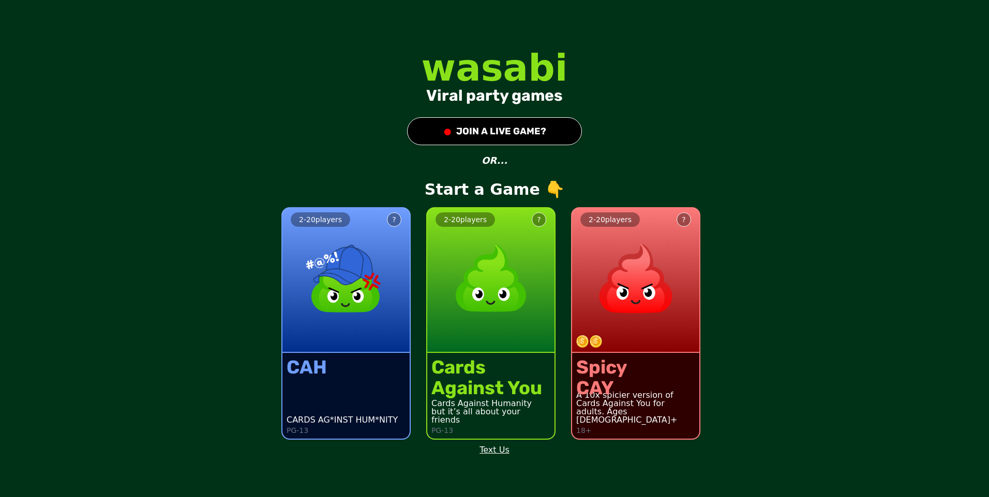
click at [619, 304] on img at bounding box center [635, 278] width 91 height 91
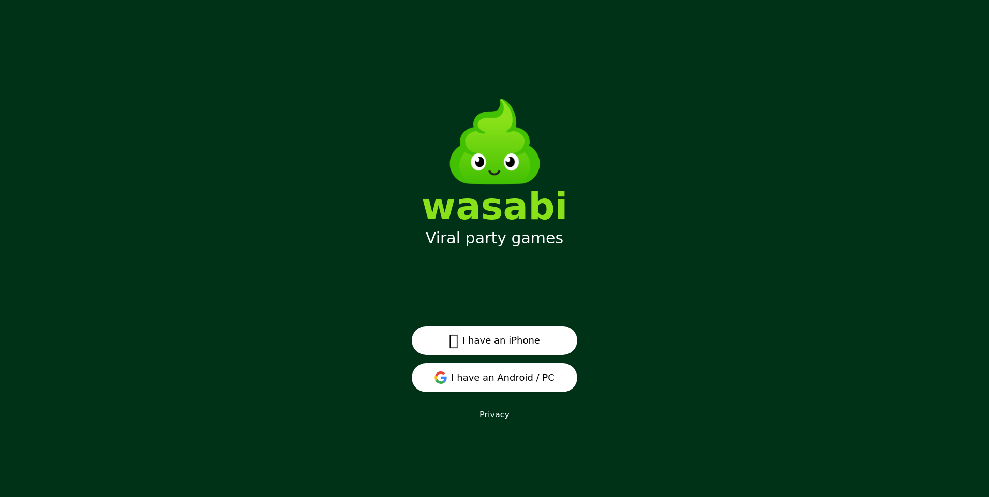
scroll to position [13, 0]
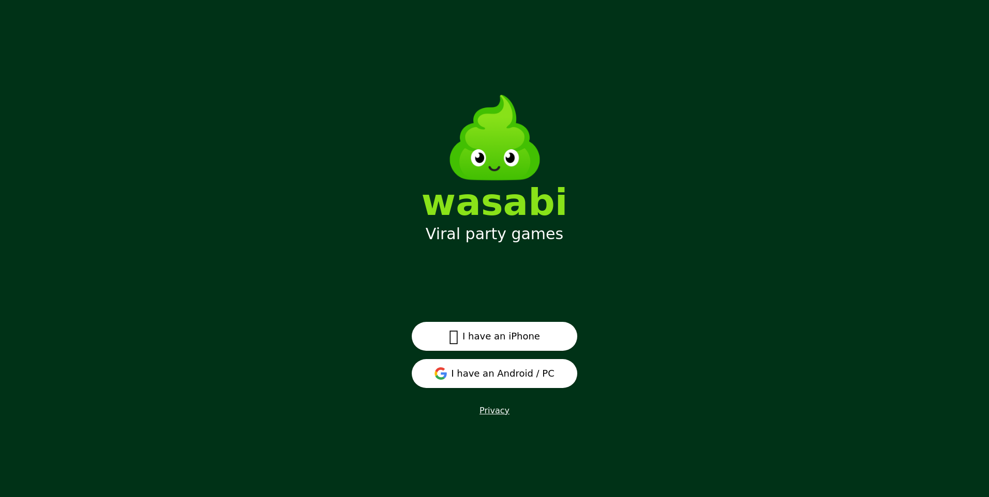
click at [511, 370] on button "I have an Android / PC" at bounding box center [494, 373] width 165 height 29
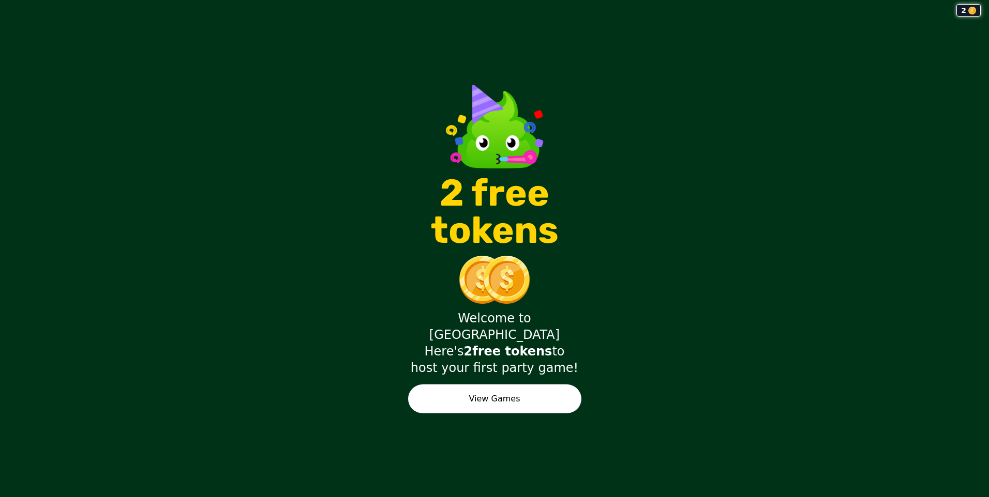
click at [537, 397] on button "View Games" at bounding box center [494, 399] width 173 height 29
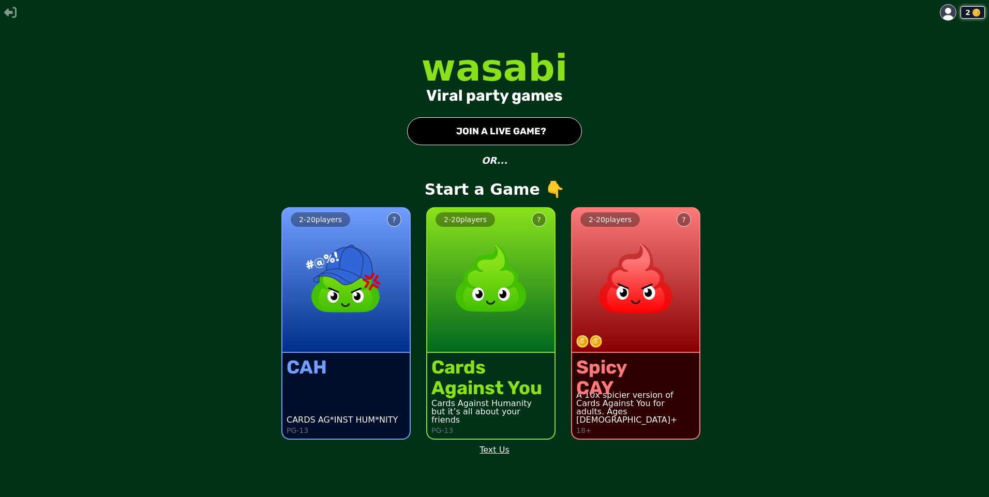
click at [643, 351] on div "2 - 20 players ?" at bounding box center [635, 280] width 127 height 145
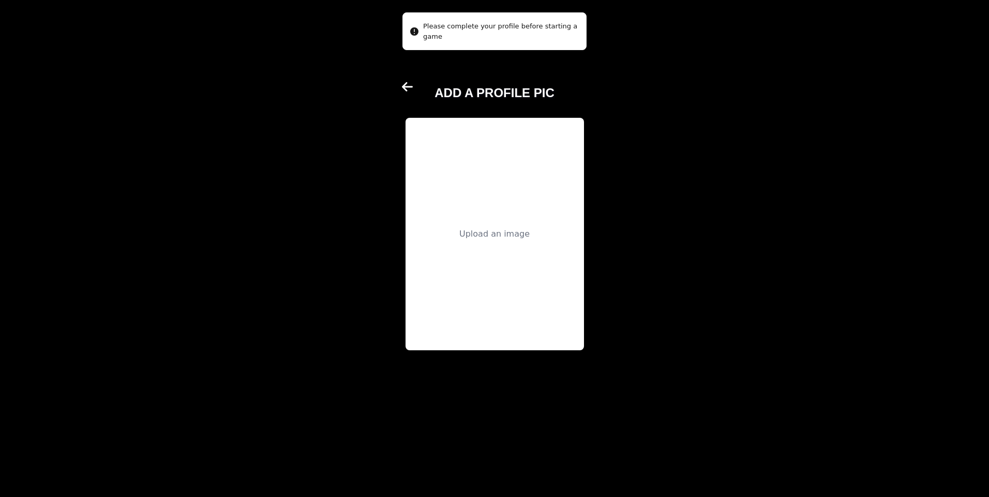
click at [537, 249] on div "Upload an image" at bounding box center [494, 234] width 178 height 233
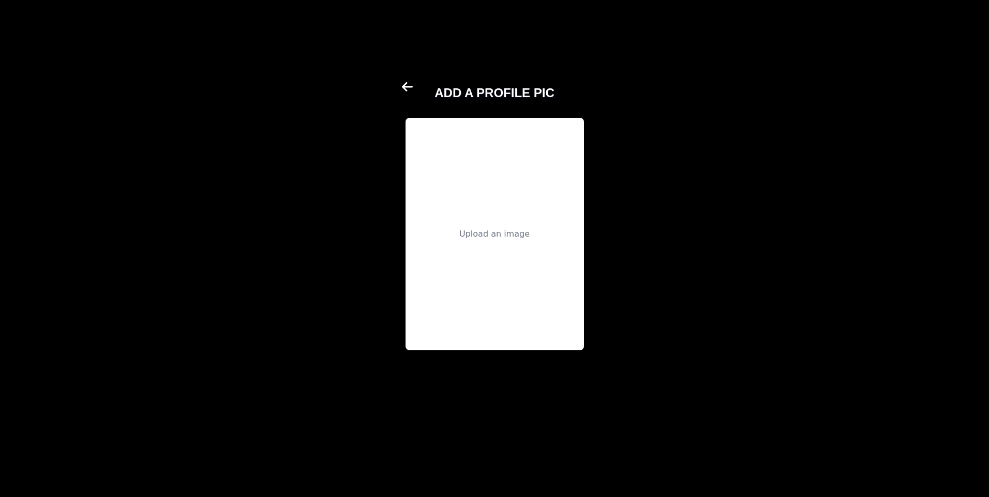
click at [512, 190] on div "Upload an image" at bounding box center [494, 234] width 178 height 233
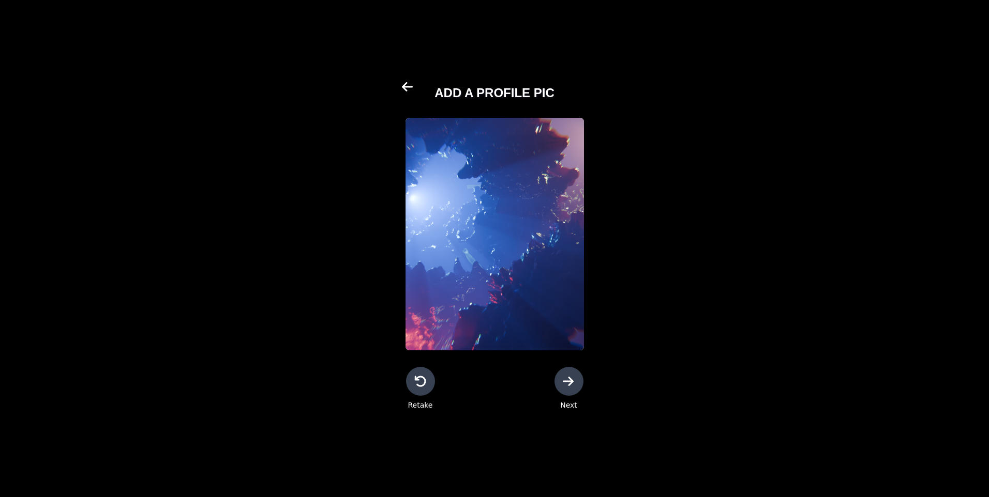
click at [569, 391] on div at bounding box center [568, 381] width 29 height 29
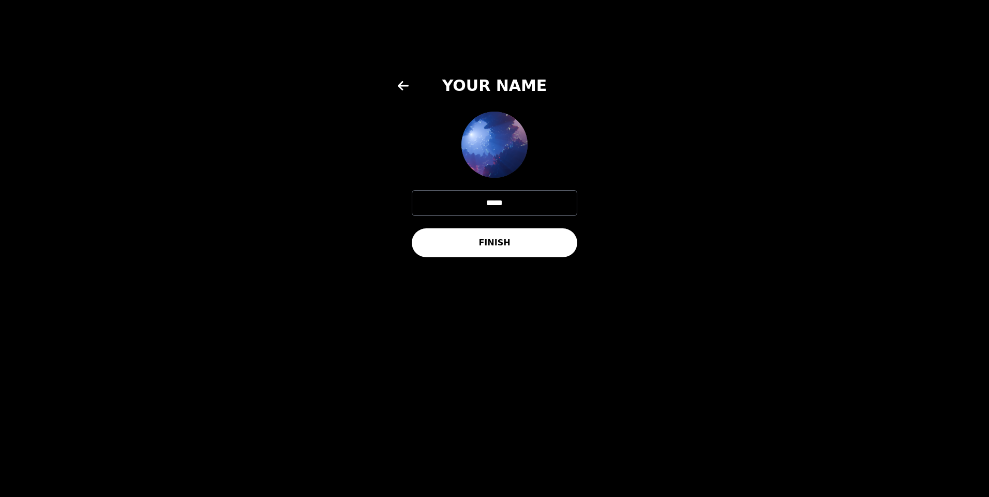
click at [532, 248] on button "FINISH" at bounding box center [494, 243] width 165 height 29
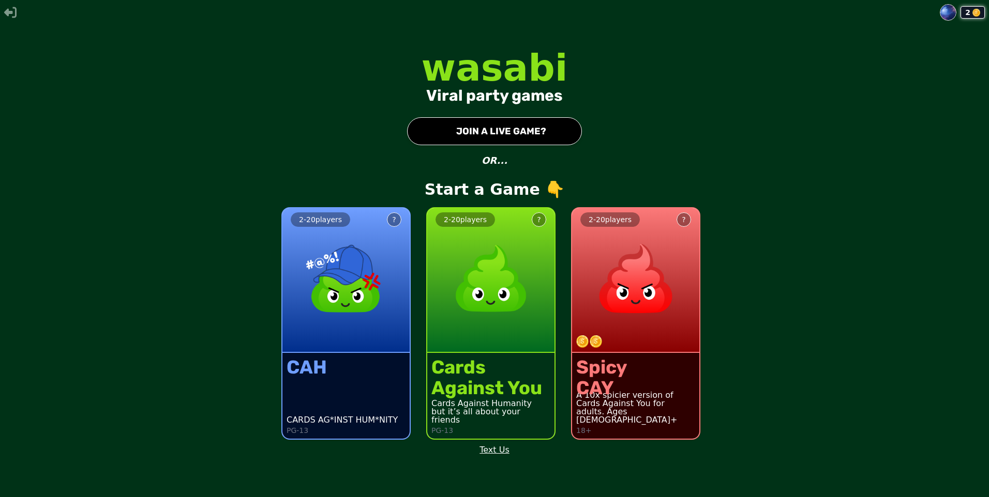
click at [540, 139] on button "● JOIN A LIVE GAME?" at bounding box center [494, 131] width 175 height 28
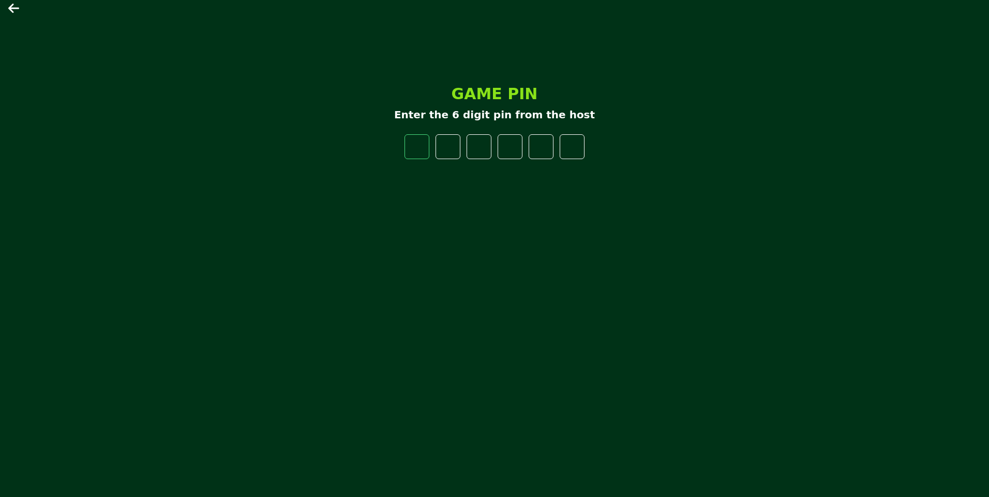
type input "*"
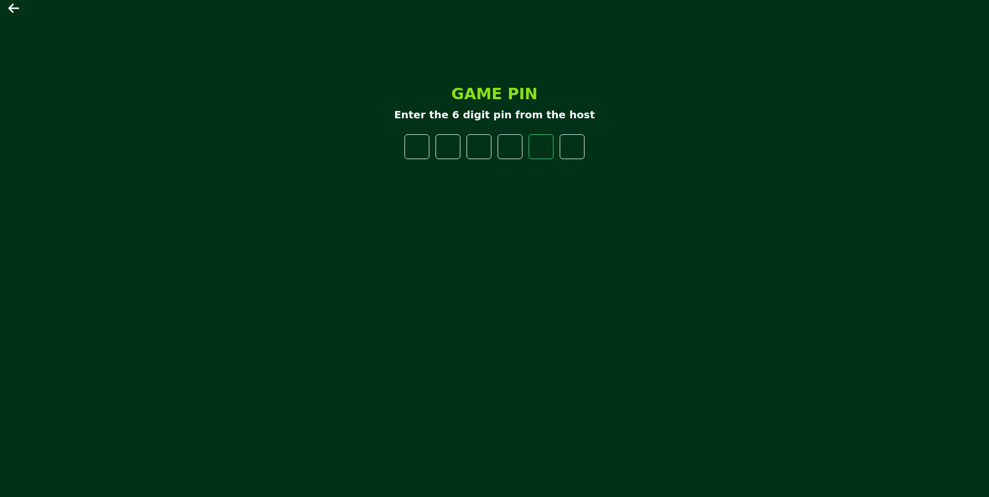
type input "*"
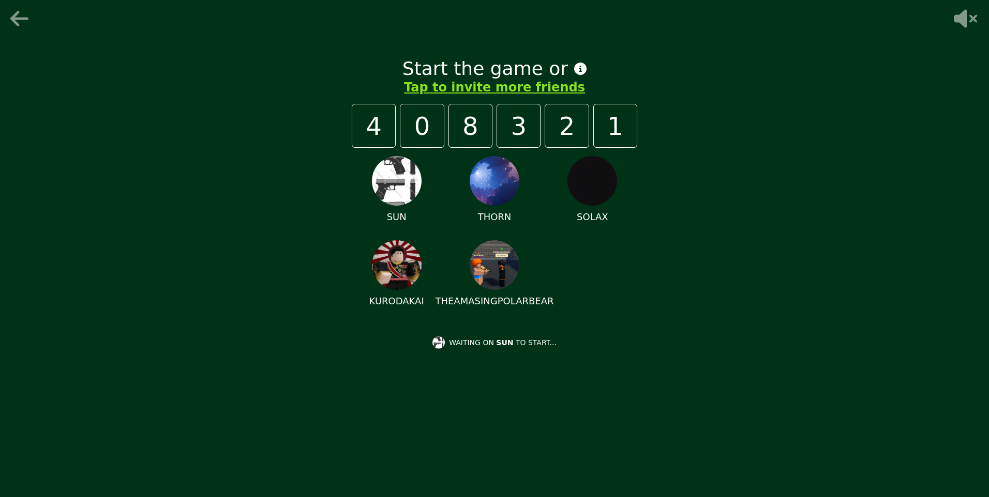
click at [509, 344] on span "SUN" at bounding box center [504, 343] width 17 height 8
click at [502, 190] on img at bounding box center [495, 181] width 50 height 50
click at [500, 185] on img at bounding box center [495, 181] width 50 height 50
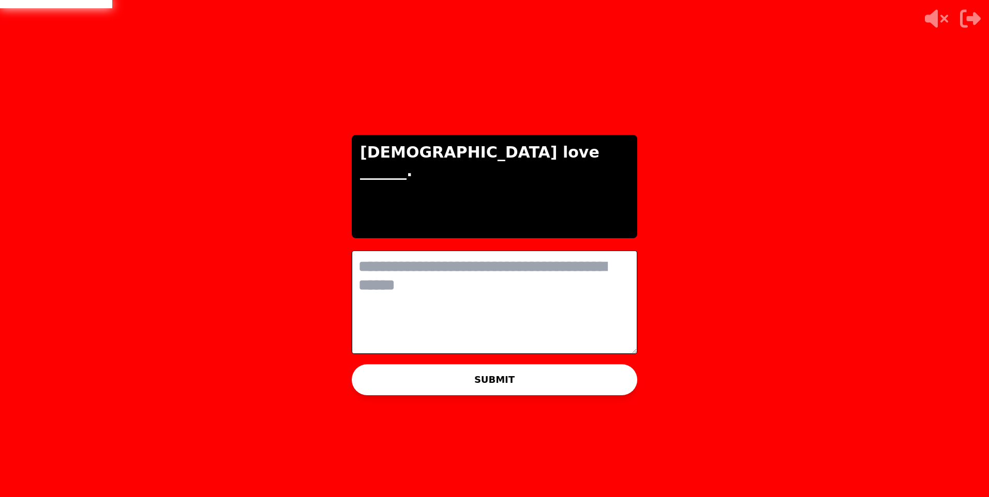
click at [525, 316] on textarea at bounding box center [494, 302] width 285 height 103
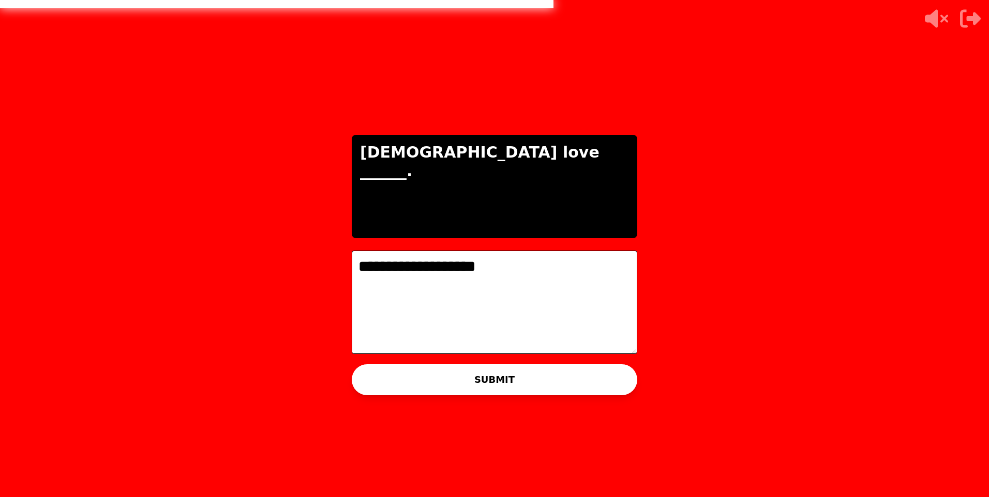
type textarea "**********"
click at [582, 365] on button "SUBMIT" at bounding box center [494, 380] width 285 height 31
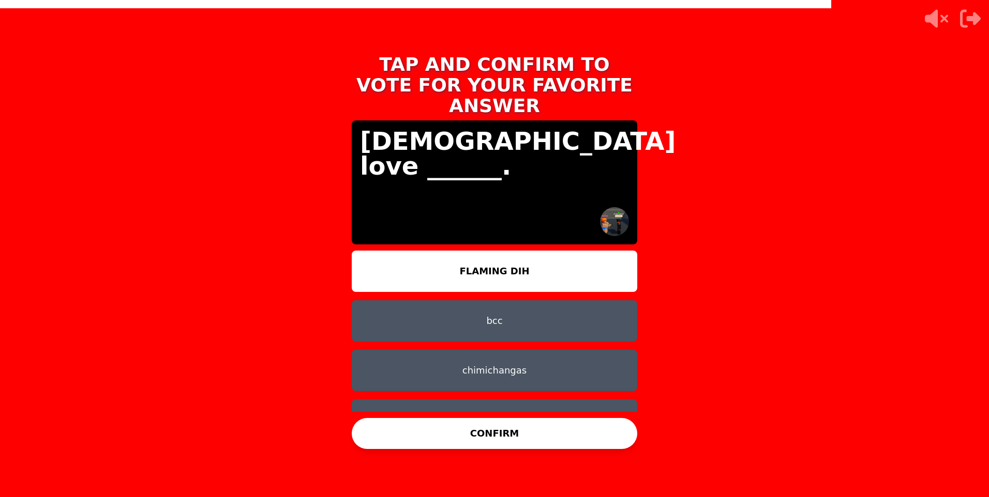
click at [537, 263] on button "FLAMING DIH" at bounding box center [494, 271] width 285 height 41
click at [524, 439] on button "CONFIRM" at bounding box center [494, 433] width 285 height 31
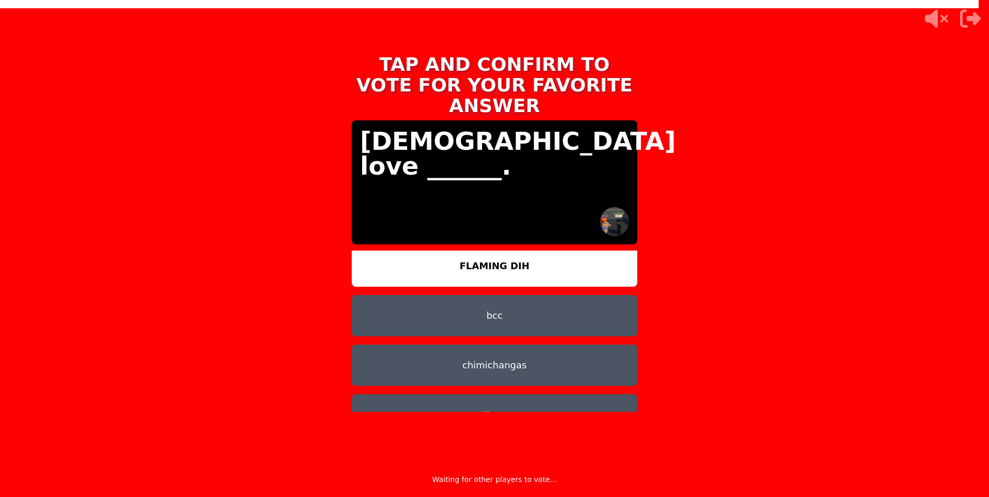
scroll to position [8, 0]
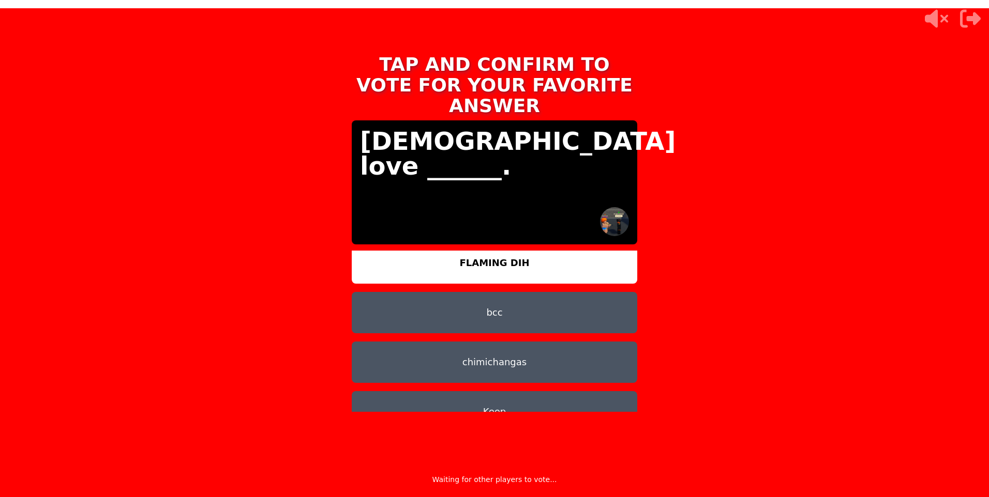
click at [588, 342] on button "chimichangas" at bounding box center [494, 362] width 285 height 41
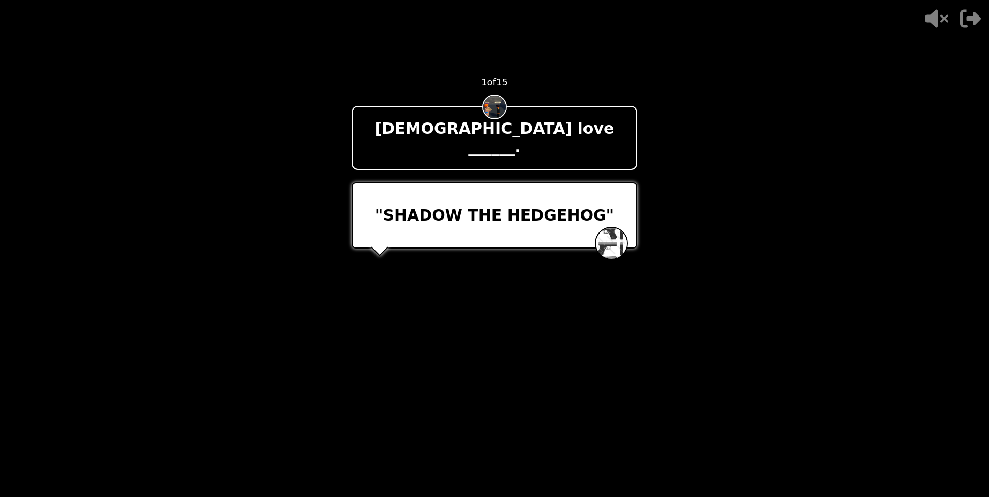
click at [612, 228] on img at bounding box center [611, 243] width 31 height 31
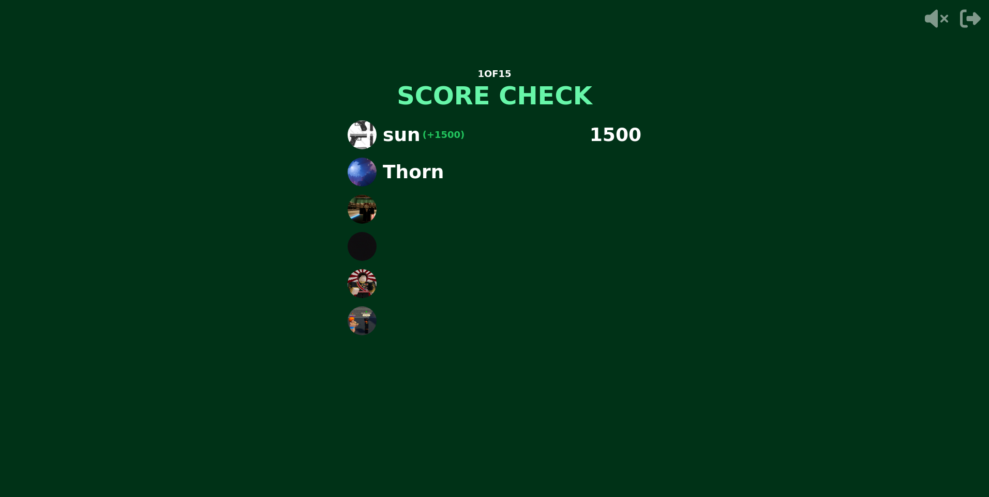
click at [482, 206] on div at bounding box center [494, 209] width 310 height 29
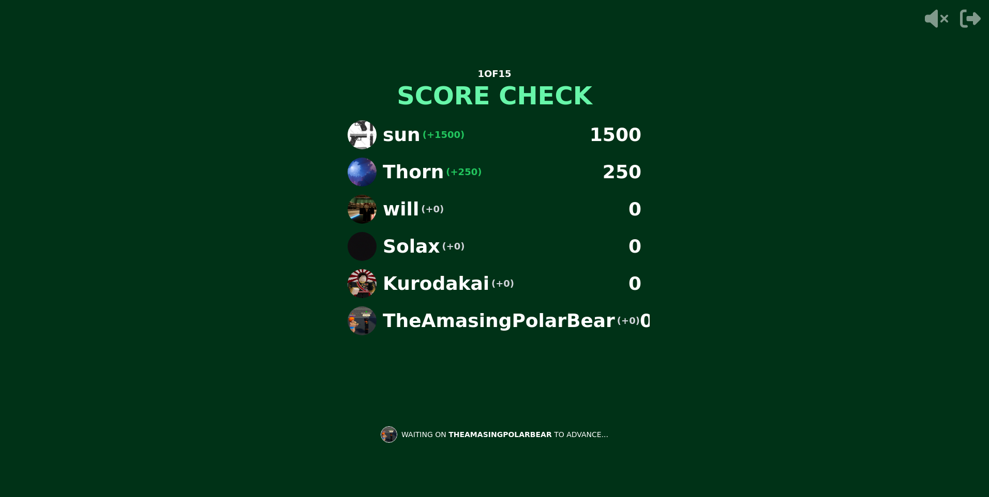
click at [480, 250] on div "Solax (+0) 0" at bounding box center [494, 246] width 310 height 29
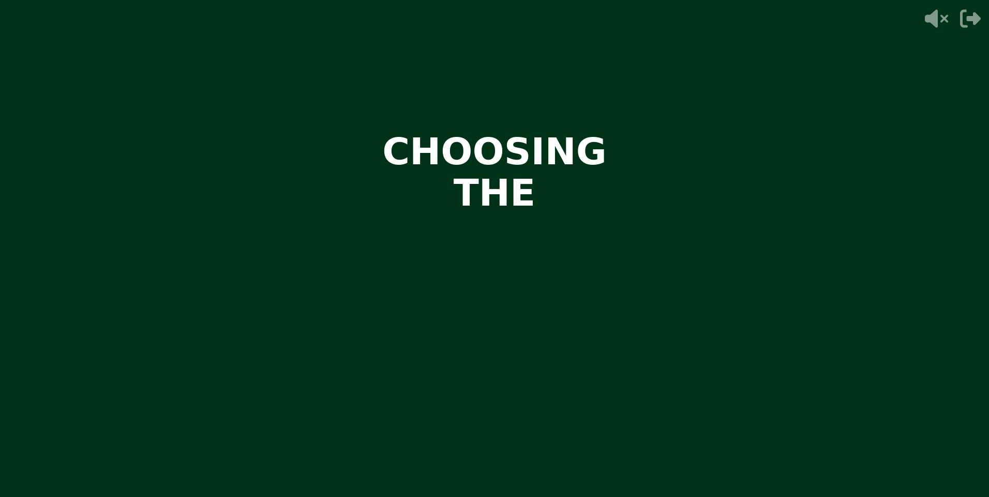
click at [531, 205] on video at bounding box center [494, 248] width 989 height 497
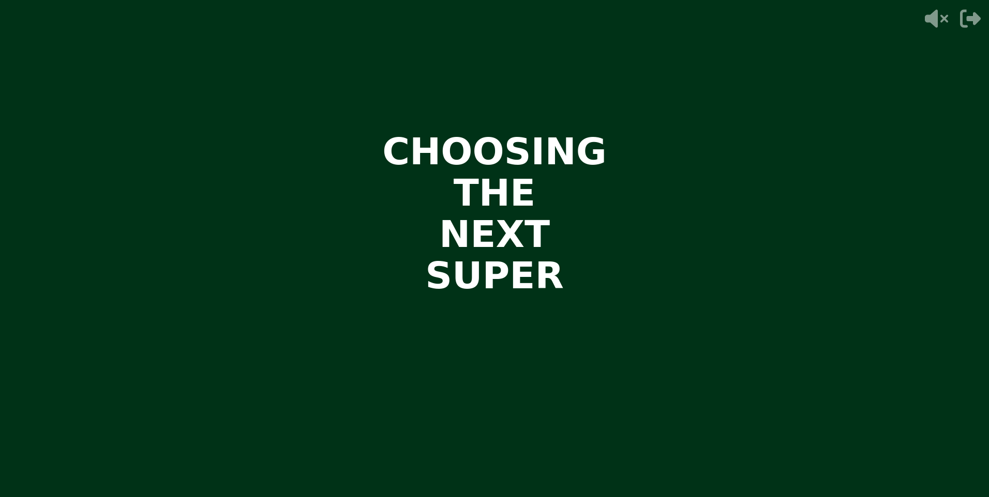
click at [531, 205] on video at bounding box center [494, 248] width 989 height 497
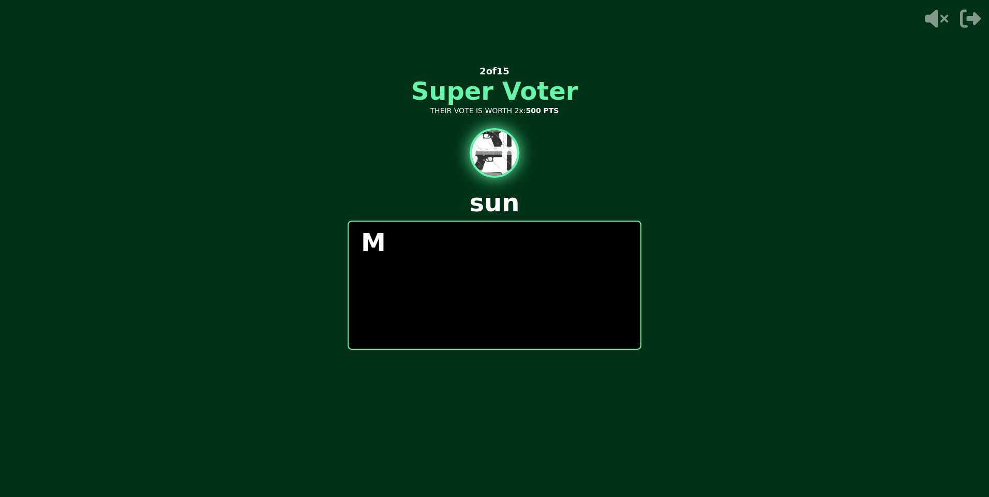
click at [533, 245] on p "M" at bounding box center [494, 242] width 267 height 25
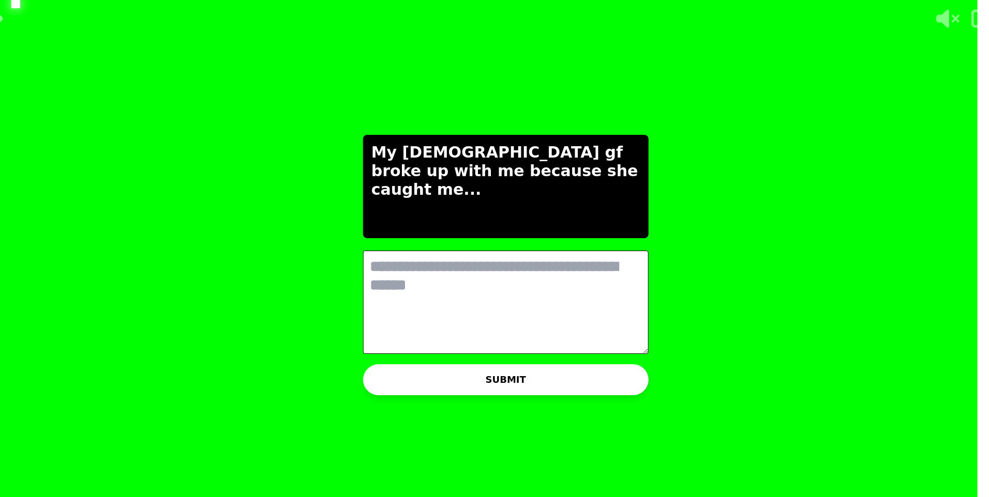
scroll to position [0, 0]
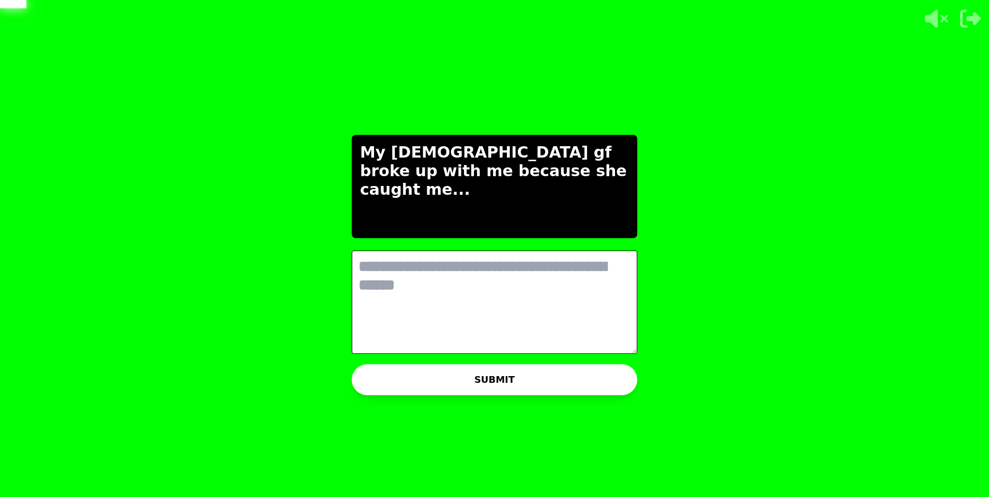
click at [465, 301] on textarea at bounding box center [494, 302] width 285 height 103
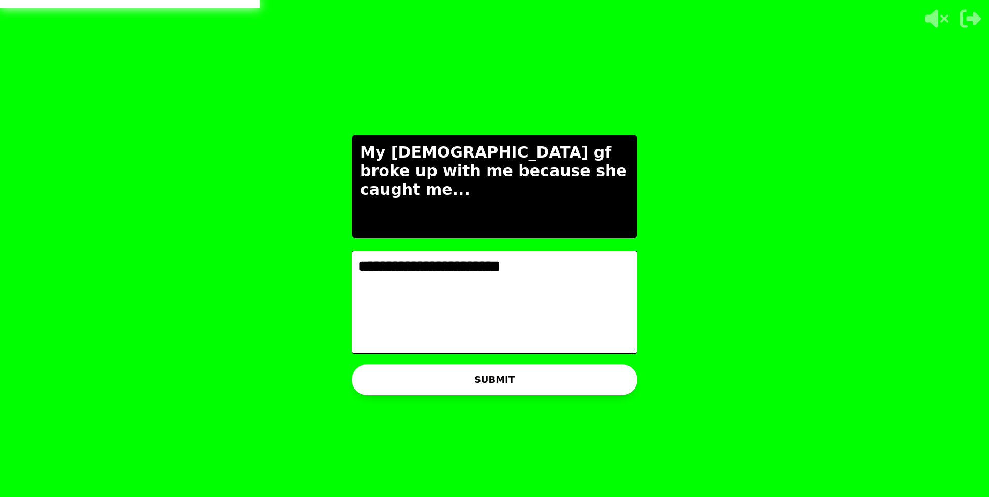
type textarea "**********"
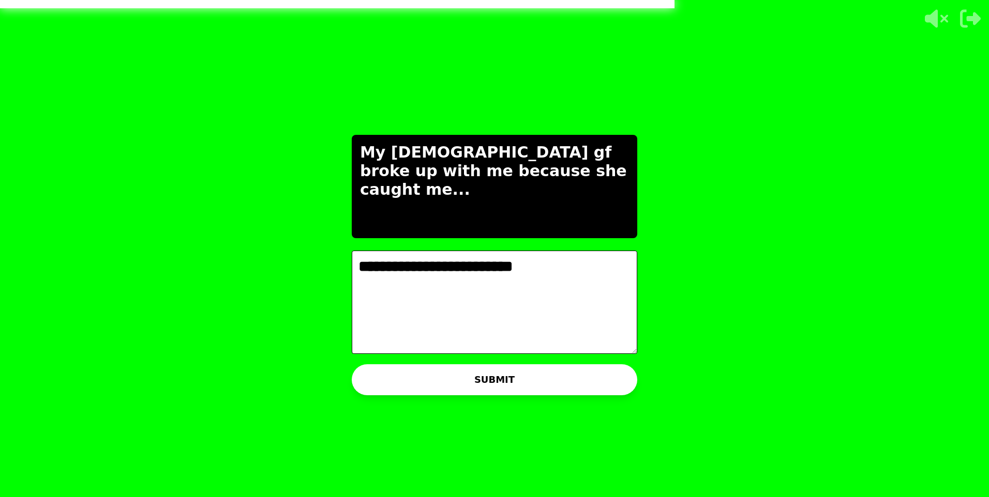
type textarea "**********"
click at [522, 382] on button "SUBMIT" at bounding box center [494, 380] width 285 height 31
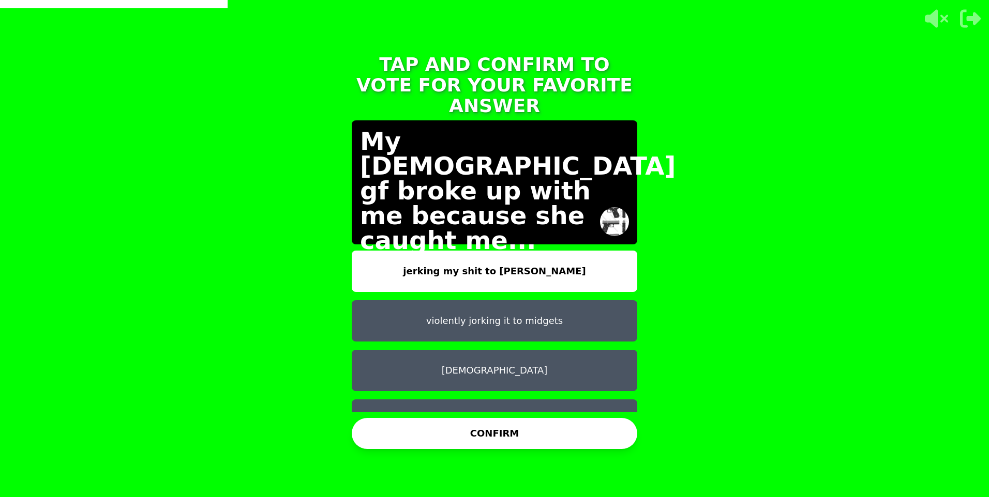
click at [557, 264] on button "jerking my shit to [PERSON_NAME]" at bounding box center [494, 271] width 285 height 41
click at [561, 306] on button "violently jorking it to midgets" at bounding box center [494, 320] width 285 height 41
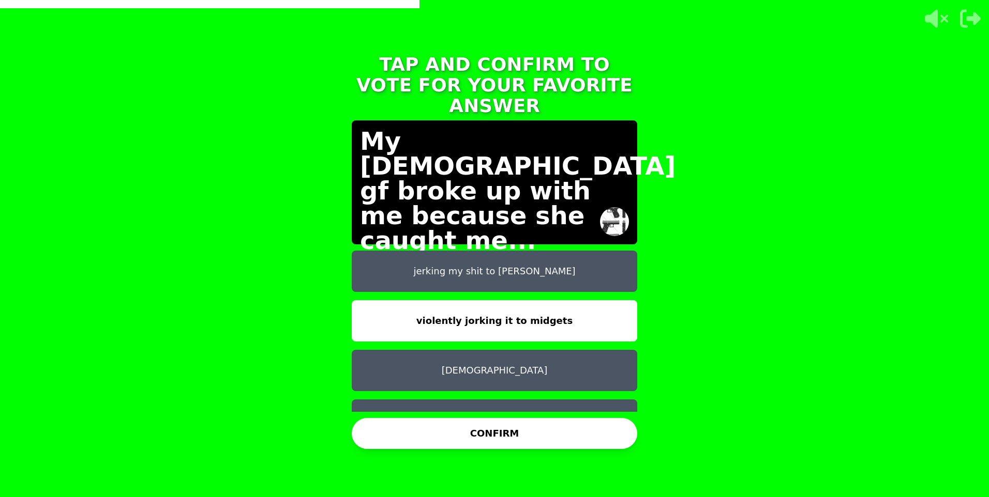
click at [545, 438] on button "CONFIRM" at bounding box center [494, 433] width 285 height 31
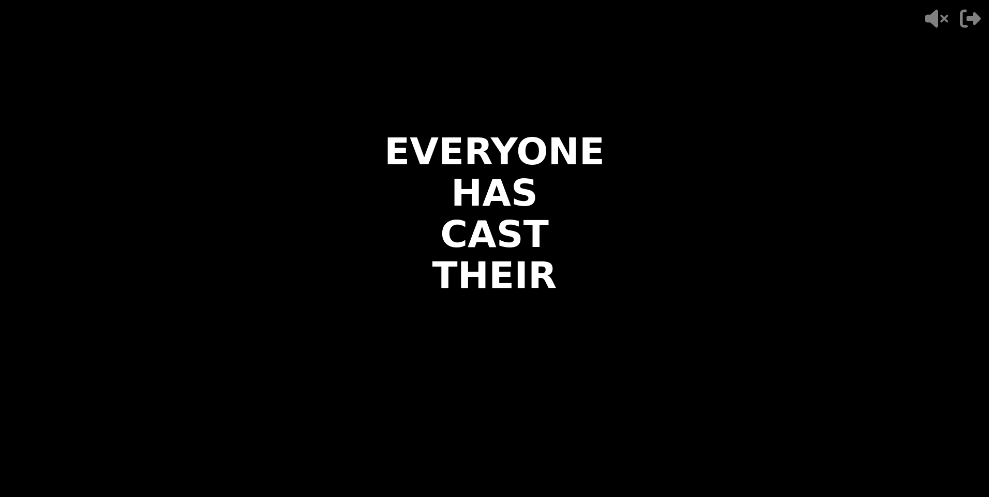
click at [584, 241] on video at bounding box center [494, 248] width 989 height 497
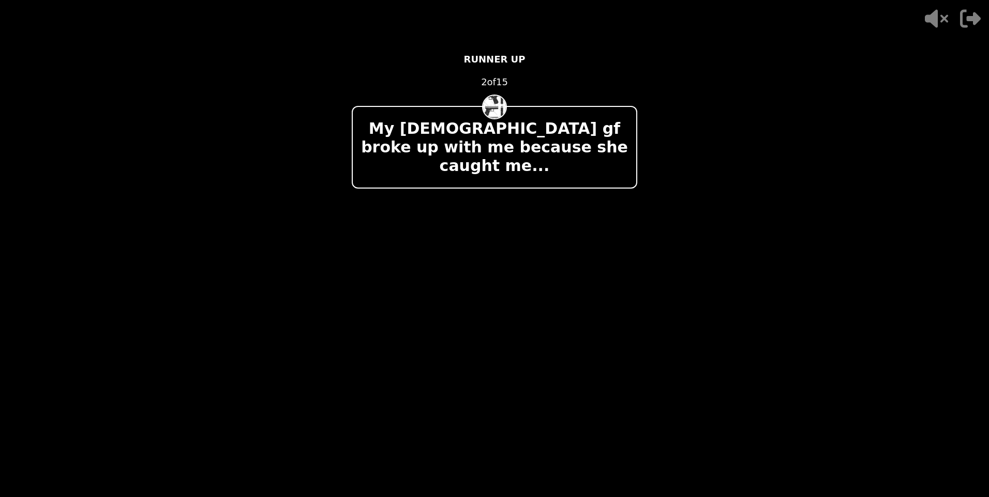
drag, startPoint x: 433, startPoint y: 141, endPoint x: 442, endPoint y: 162, distance: 22.8
click at [442, 162] on div "My [DEMOGRAPHIC_DATA] gf broke up with me because she caught me..." at bounding box center [494, 147] width 285 height 83
click at [437, 171] on div "- 500 PTS RUNNER UP 2 of 15 My Christian gf broke up with me because she caught…" at bounding box center [494, 249] width 285 height 414
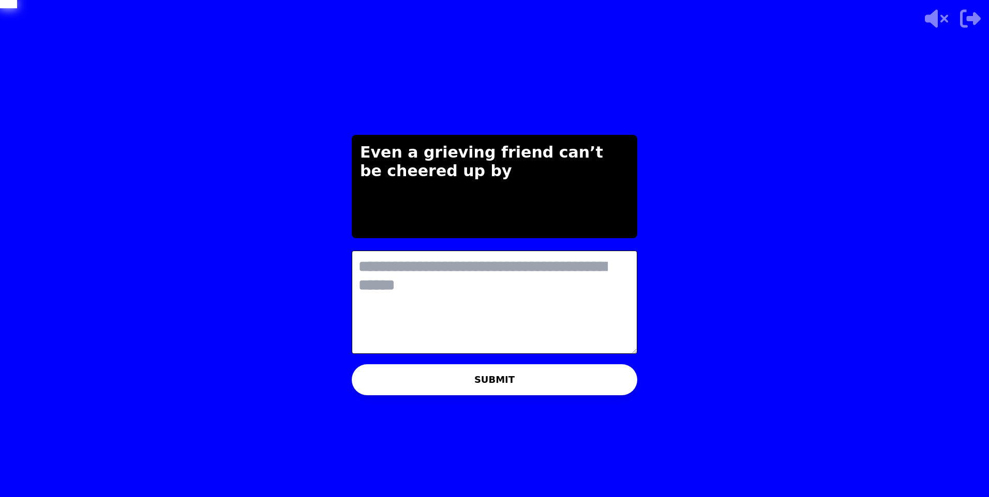
click at [540, 279] on textarea at bounding box center [494, 302] width 285 height 103
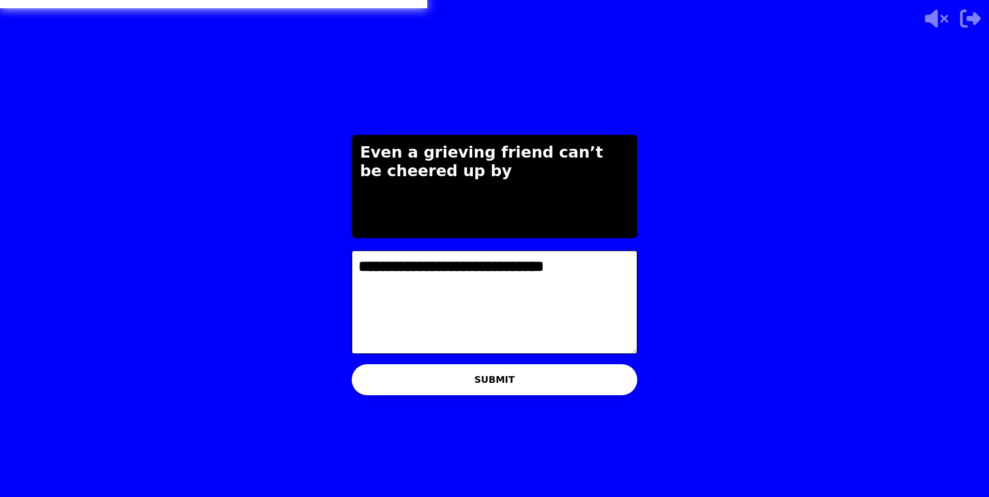
click at [528, 291] on textarea "**********" at bounding box center [494, 302] width 285 height 103
type textarea "**********"
click at [562, 374] on button "SUBMIT" at bounding box center [494, 380] width 285 height 31
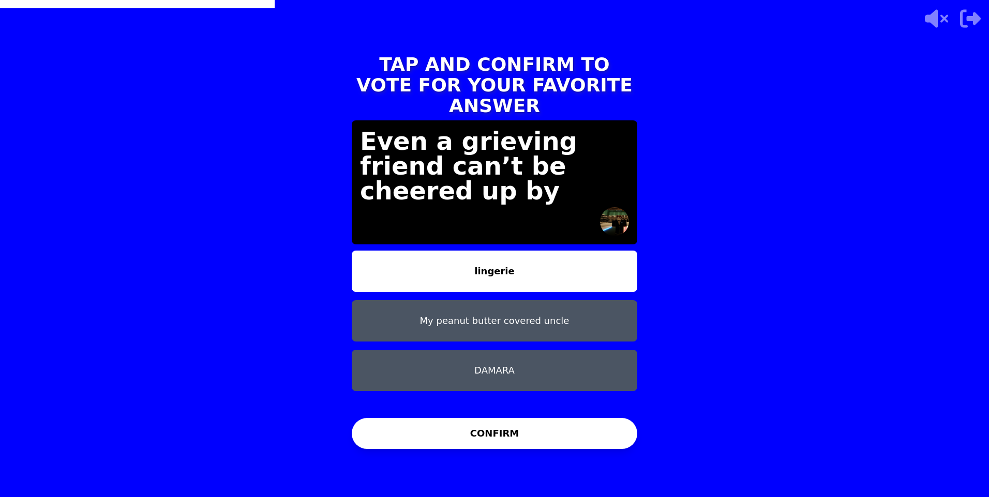
click at [481, 313] on button "My peanut butter covered uncle" at bounding box center [494, 320] width 285 height 41
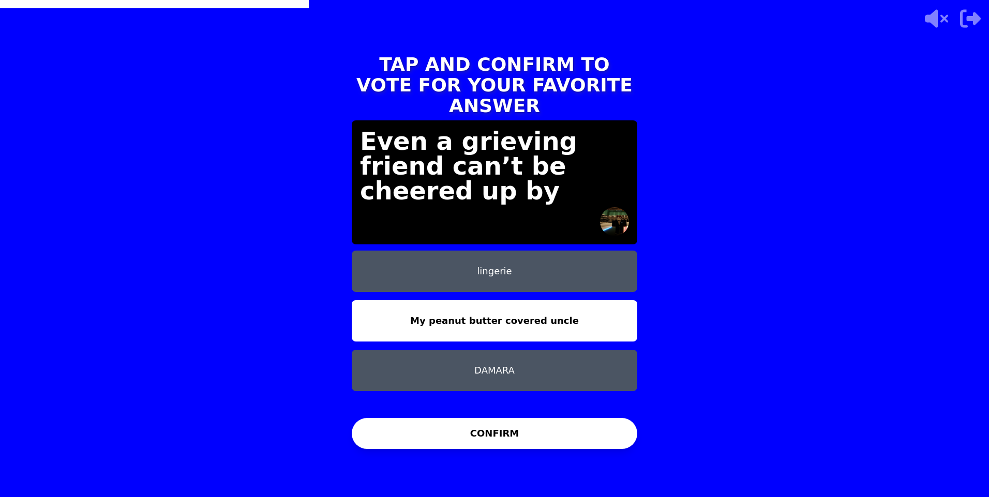
click at [457, 427] on button "CONFIRM" at bounding box center [494, 433] width 285 height 31
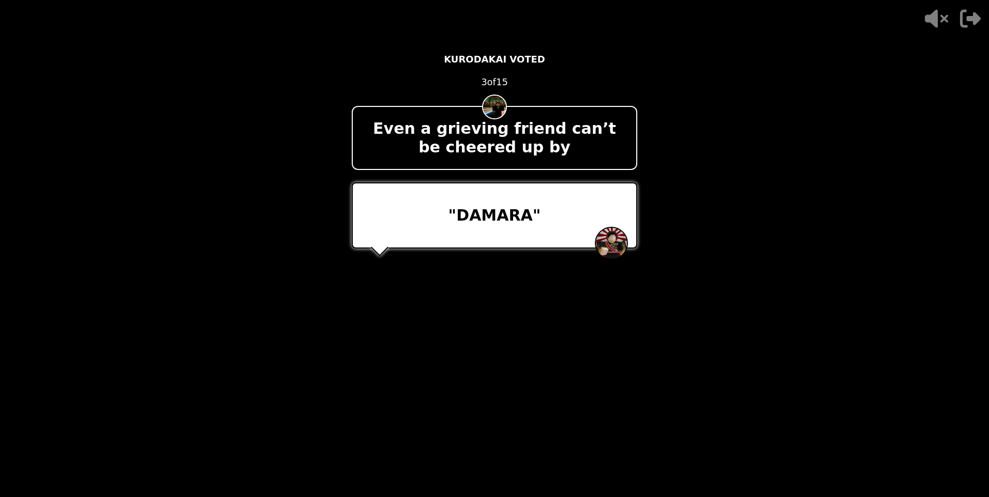
click at [544, 212] on div ""DAMARA"" at bounding box center [494, 216] width 285 height 66
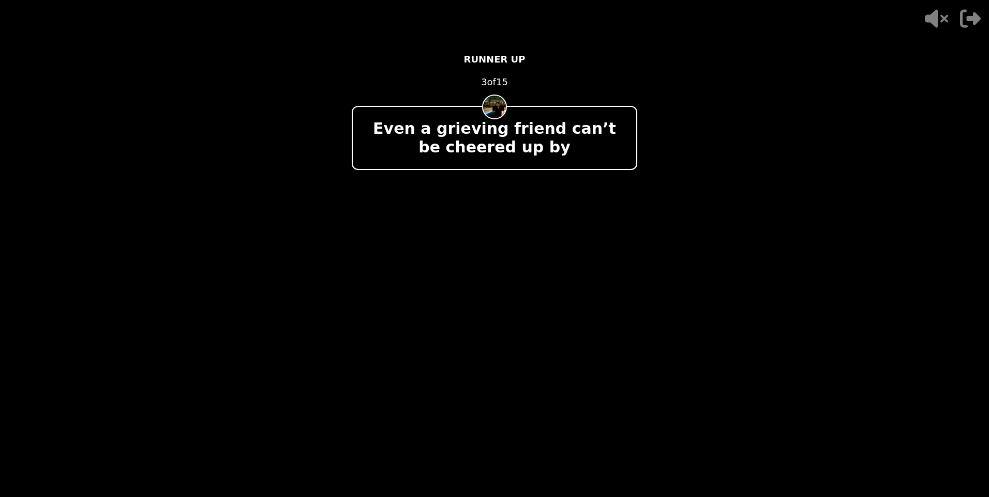
click at [562, 280] on p "+ 750" at bounding box center [550, 286] width 54 height 21
drag, startPoint x: 562, startPoint y: 280, endPoint x: 551, endPoint y: 281, distance: 11.0
click at [556, 280] on p "+ 750" at bounding box center [550, 286] width 54 height 21
click at [376, 194] on div at bounding box center [494, 216] width 285 height 66
click at [359, 144] on div "Even a grieving friend can’t be cheered up by" at bounding box center [494, 138] width 285 height 64
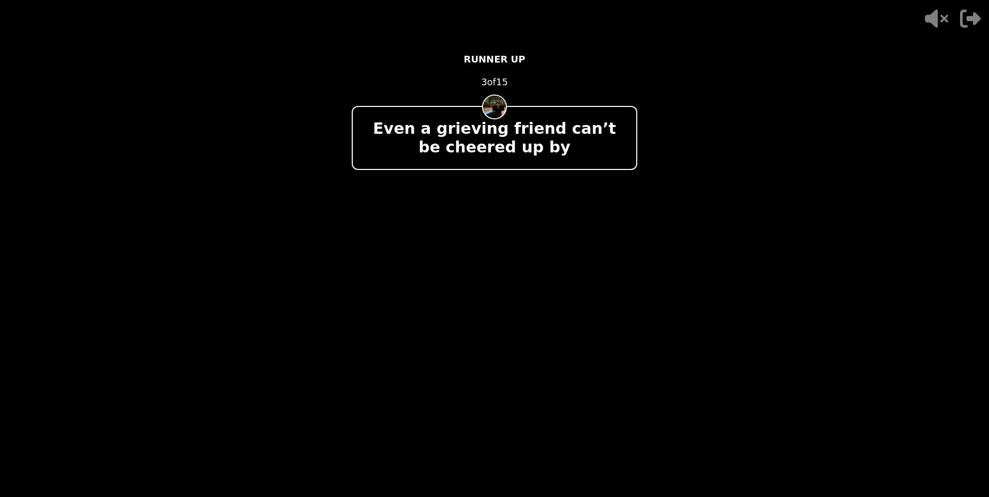
click at [384, 149] on p "Even a grieving friend can’t be cheered up by" at bounding box center [494, 137] width 267 height 37
drag, startPoint x: 477, startPoint y: 211, endPoint x: 509, endPoint y: 192, distance: 37.2
click at [482, 208] on div at bounding box center [494, 216] width 285 height 66
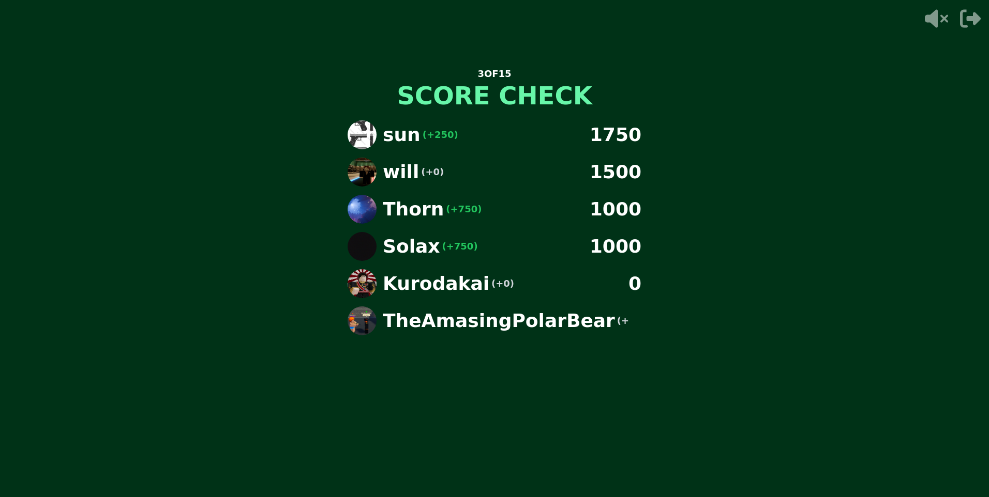
click at [782, 240] on div "3 OF 15 SCORE CHECK sun (+250) 1750 will (+0) 1500 Thorn (+750) 1000 Solax (+75…" at bounding box center [494, 248] width 989 height 497
click at [782, 249] on div "3 OF 15 SCORE CHECK sun (+250) 1750 will (+0) 1500 Thorn (+750) 1000 Solax (+75…" at bounding box center [494, 248] width 989 height 497
click at [697, 294] on div "3 OF 15 SCORE CHECK sun (+250) 1750 will (+0) 1500 Thorn (+750) 1000 Solax (+75…" at bounding box center [494, 248] width 989 height 497
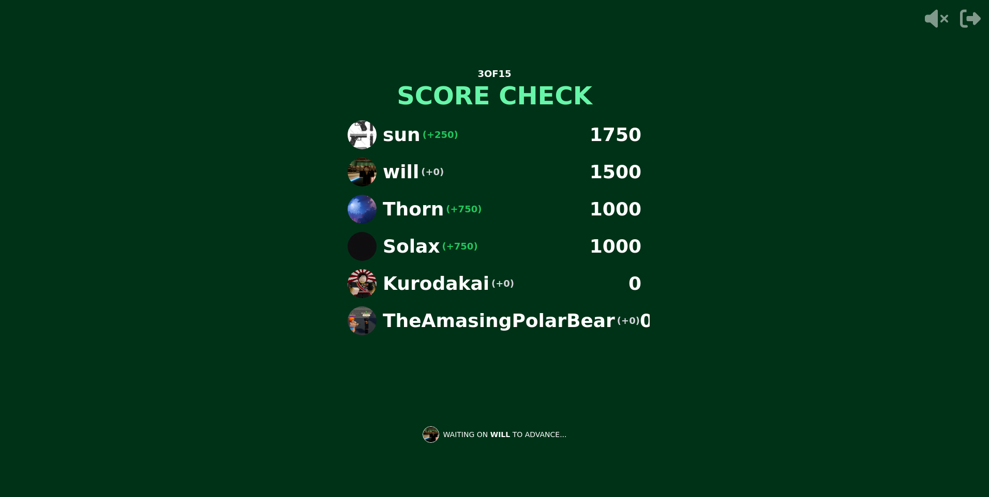
click at [697, 294] on main "3 OF 15 SCORE CHECK sun (+250) 1750 will (+0) 1500 Thorn (+750) 1000 Solax (+75…" at bounding box center [494, 248] width 989 height 497
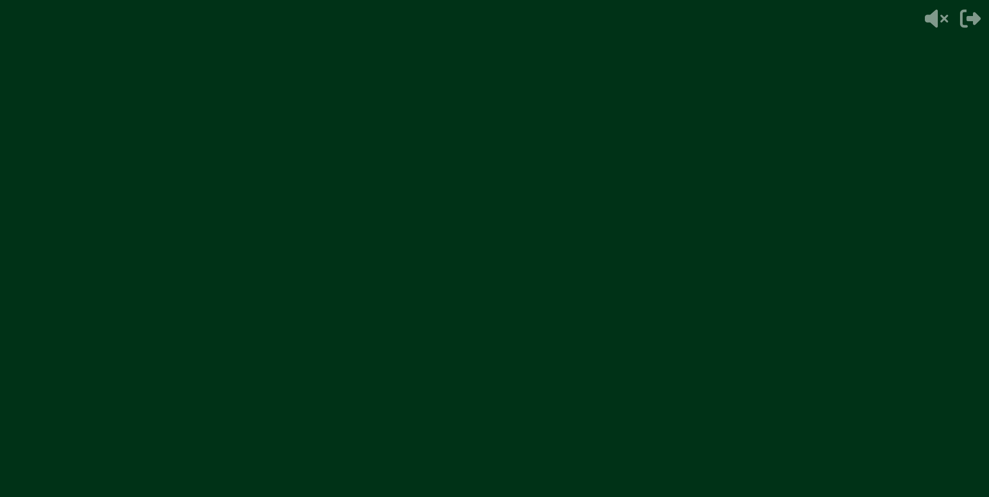
click at [697, 294] on video at bounding box center [494, 248] width 989 height 497
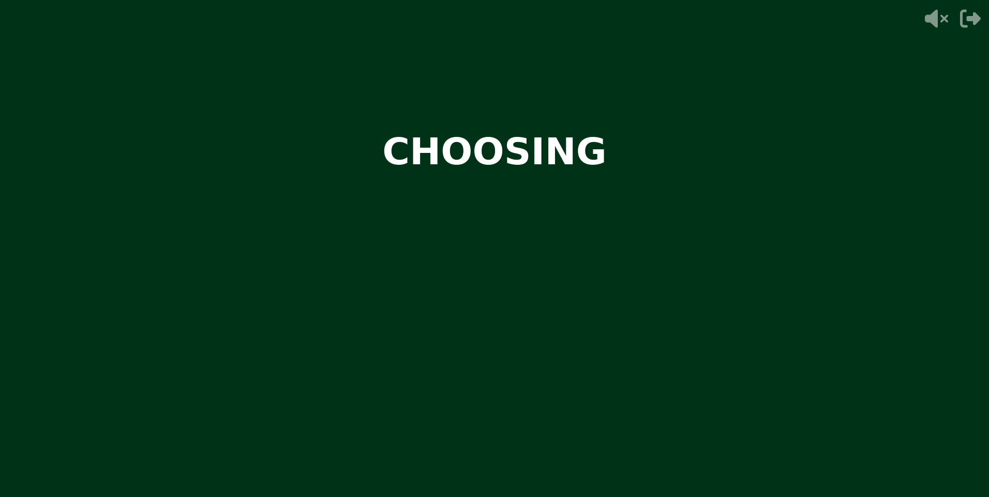
click at [697, 294] on video at bounding box center [494, 248] width 989 height 497
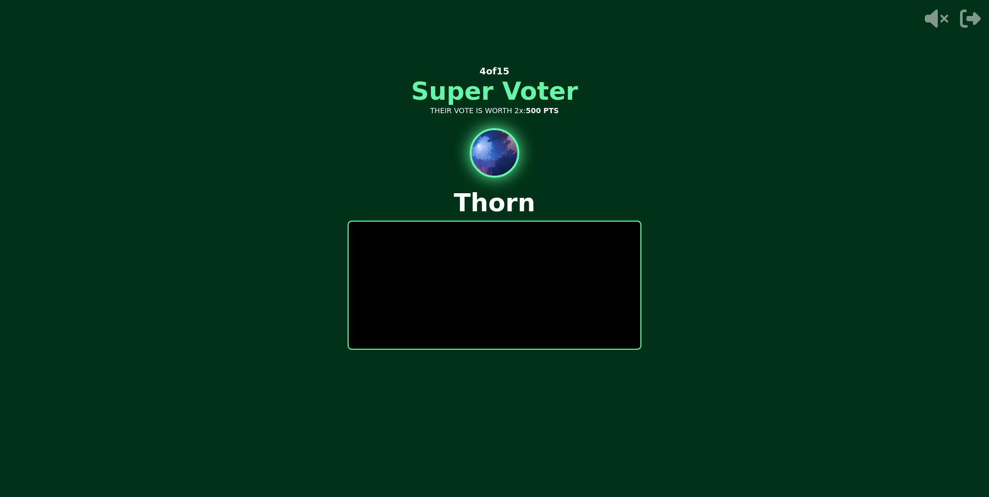
click at [606, 246] on div at bounding box center [494, 285] width 294 height 129
click at [606, 246] on p "Which two ce" at bounding box center [494, 242] width 267 height 25
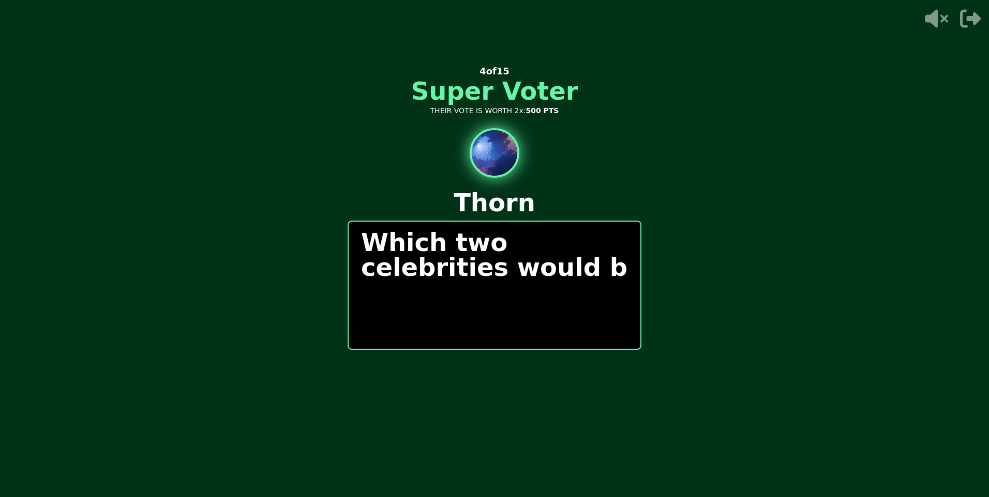
click at [606, 246] on p "Which two celebrities would b" at bounding box center [494, 255] width 267 height 50
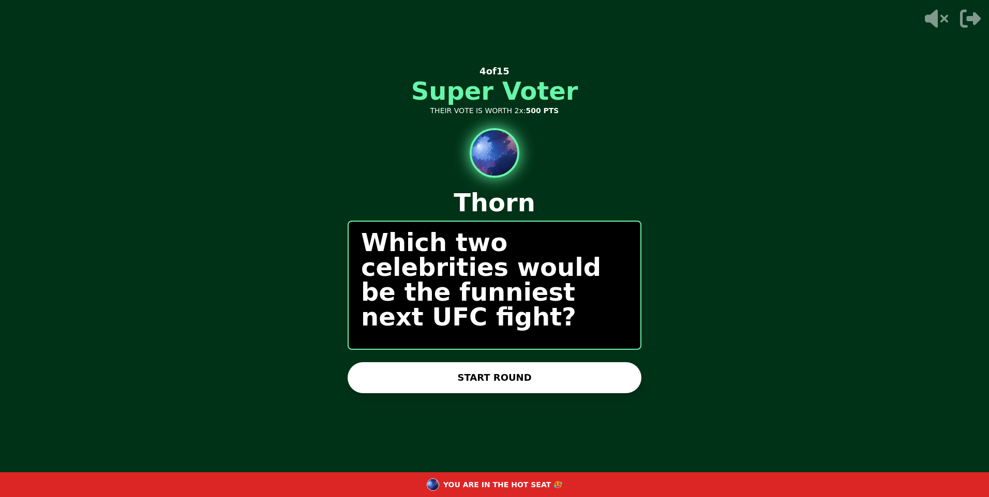
click at [571, 391] on button "START ROUND" at bounding box center [494, 377] width 294 height 31
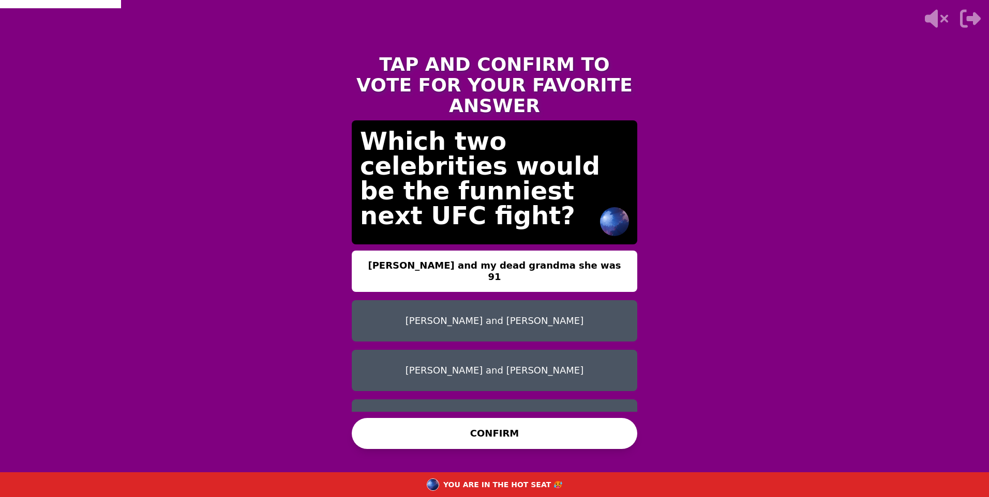
scroll to position [8, 0]
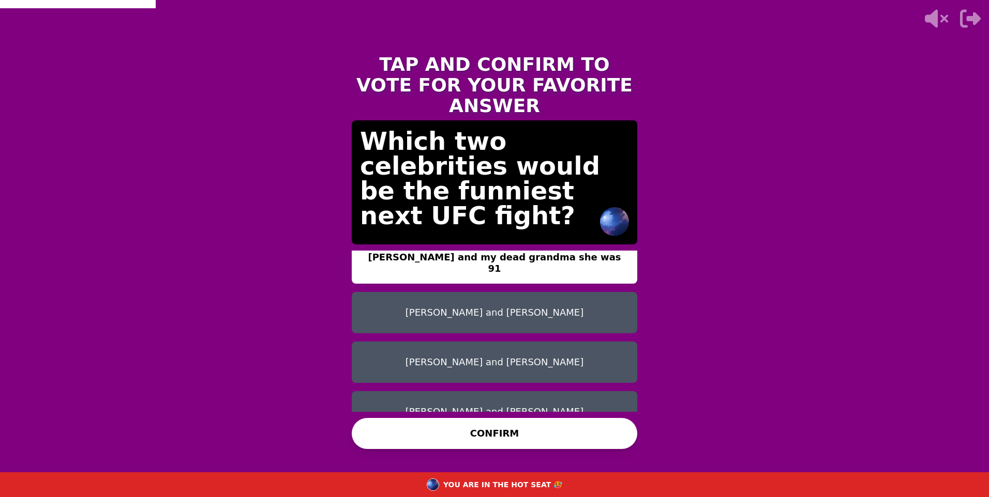
click at [532, 292] on button "[PERSON_NAME] and [PERSON_NAME]" at bounding box center [494, 312] width 285 height 41
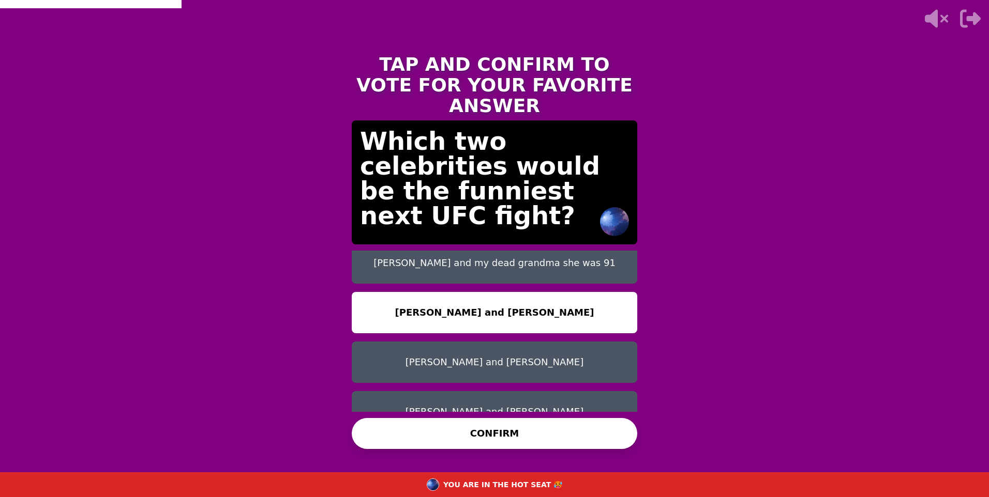
click at [527, 443] on button "CONFIRM" at bounding box center [494, 433] width 285 height 31
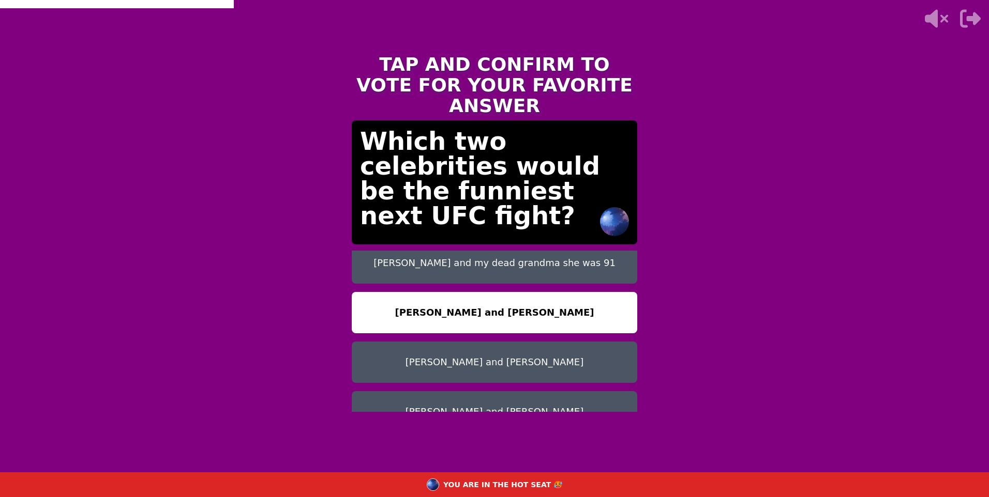
click at [555, 342] on button "[PERSON_NAME] and [PERSON_NAME]" at bounding box center [494, 362] width 285 height 41
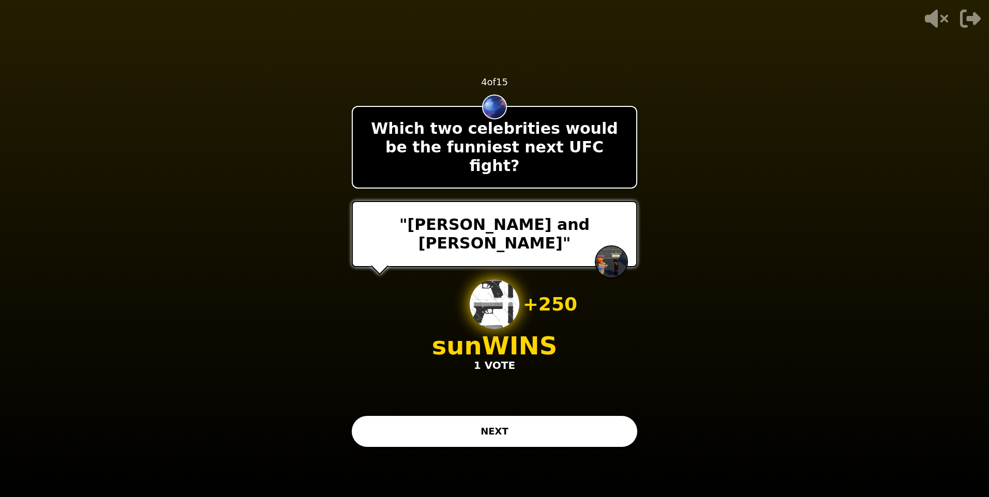
click at [432, 425] on button "NEXT" at bounding box center [494, 431] width 285 height 31
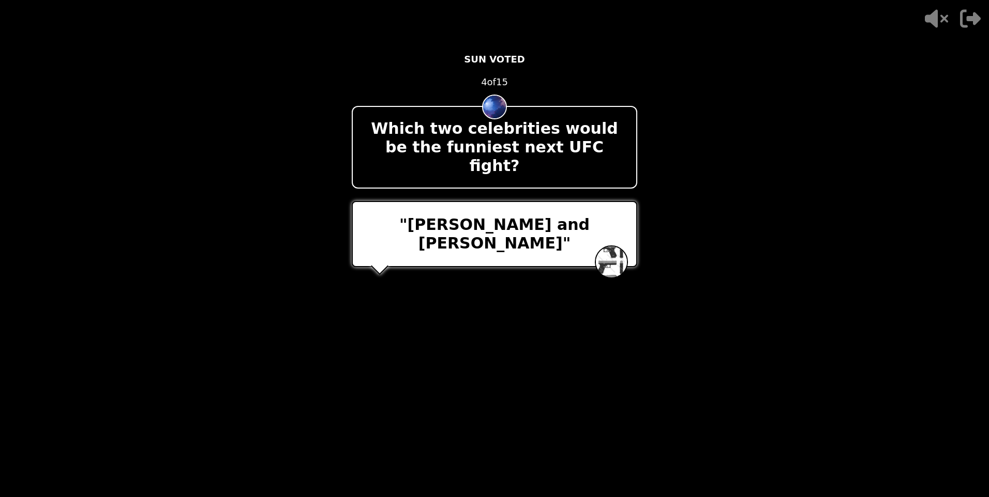
click at [494, 354] on div "- 500 PTS SUN VOTED 4 of 15 Which two celebrities would be the funniest next UF…" at bounding box center [494, 249] width 285 height 414
click at [494, 354] on div "- 500 PTS [PERSON_NAME] VOTED 4 of 15 Which two celebrities would be the funnie…" at bounding box center [494, 249] width 285 height 414
click at [494, 354] on div "- 500 PTS 4 of 15 Which two celebrities would be the funniest next UFC fight? "…" at bounding box center [494, 249] width 285 height 414
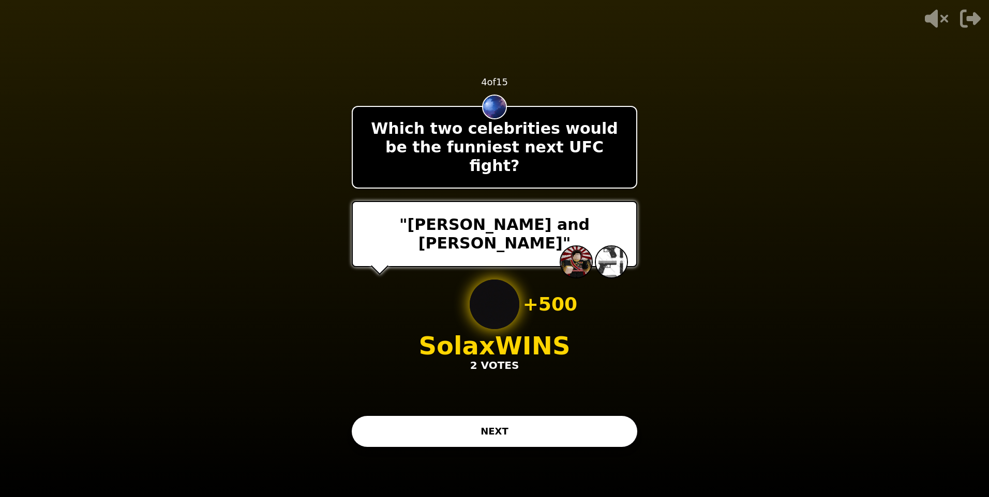
click at [494, 354] on div "- 500 PTS 4 of 15 Which two celebrities would be the funniest next UFC fight? "…" at bounding box center [494, 249] width 285 height 414
click at [474, 421] on button "NEXT" at bounding box center [494, 431] width 285 height 31
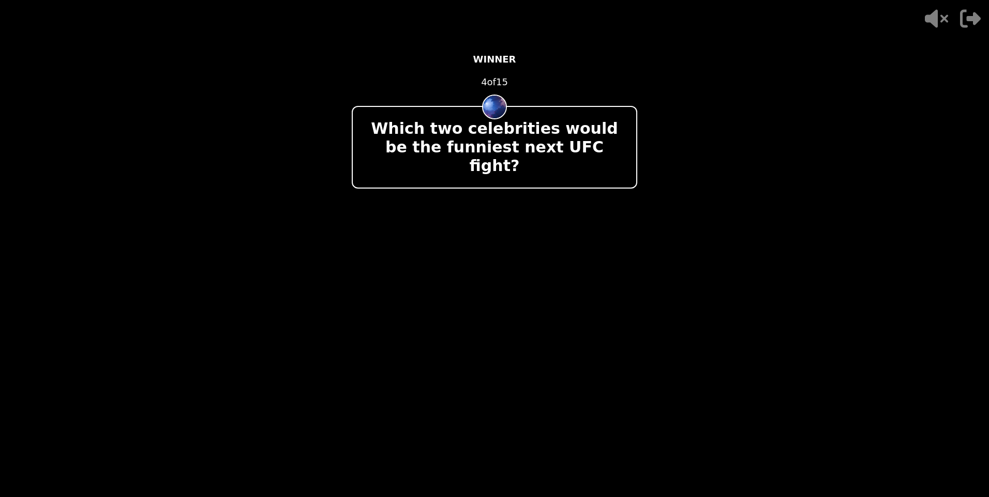
click at [434, 334] on p "Kurodakai WINS" at bounding box center [494, 346] width 217 height 25
click at [509, 201] on div at bounding box center [494, 234] width 285 height 66
drag, startPoint x: 523, startPoint y: 254, endPoint x: 523, endPoint y: 266, distance: 11.9
click at [523, 266] on div "- 500 PTS WINNER 4 of 15 Which two celebrities would be the funniest next UFC f…" at bounding box center [494, 249] width 285 height 414
drag, startPoint x: 500, startPoint y: 203, endPoint x: 405, endPoint y: 77, distance: 158.4
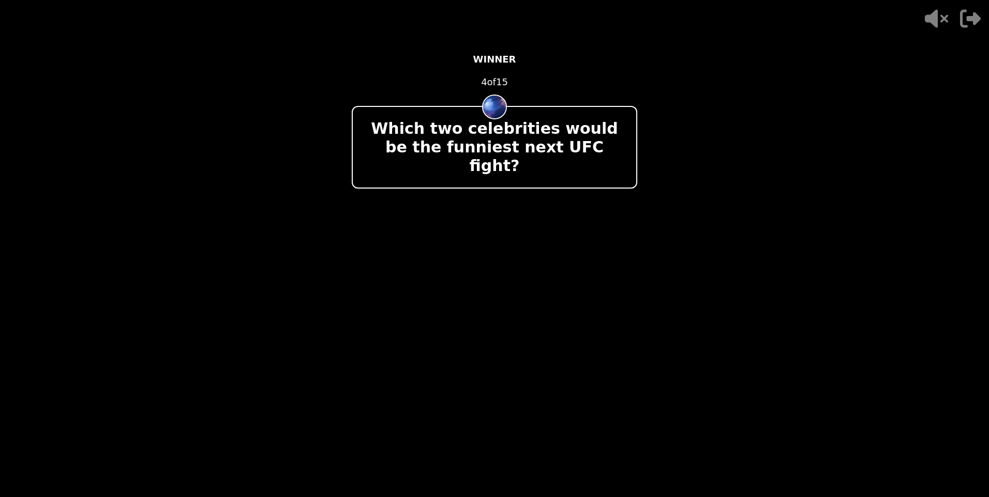
click at [476, 158] on div "- 500 PTS WINNER 4 of 15 Which two celebrities would be the funniest next UFC f…" at bounding box center [494, 249] width 285 height 414
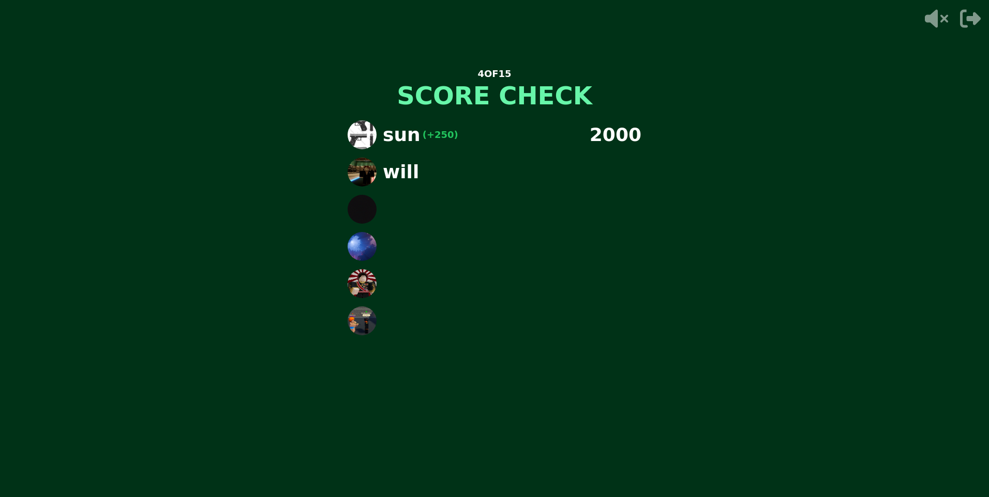
click at [471, 191] on div "sun (+250) 2000 will" at bounding box center [494, 241] width 310 height 259
click at [471, 191] on div "sun (+250) 2000 will (+0) 1500" at bounding box center [494, 241] width 310 height 259
click at [471, 191] on div "sun (+250) 2000 will (+0) 1500 Solax (+5" at bounding box center [494, 241] width 310 height 259
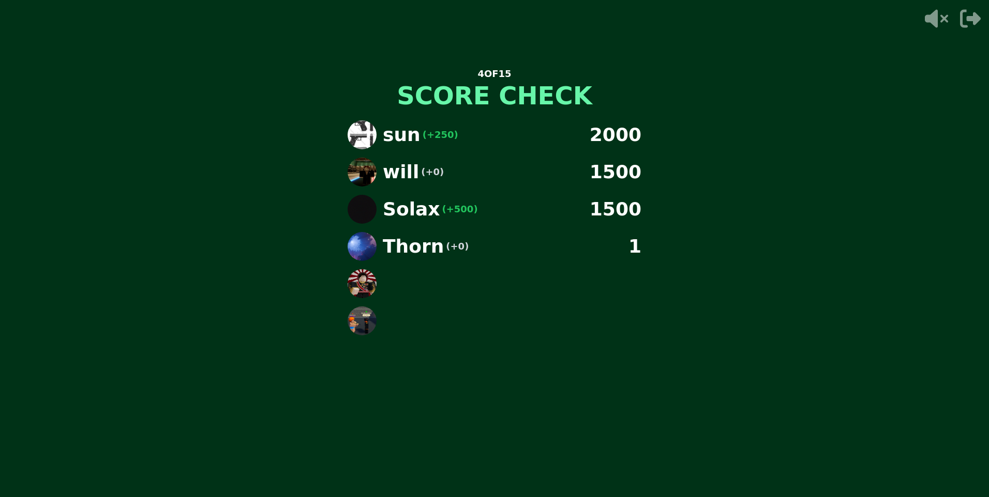
click at [369, 201] on img at bounding box center [361, 209] width 29 height 29
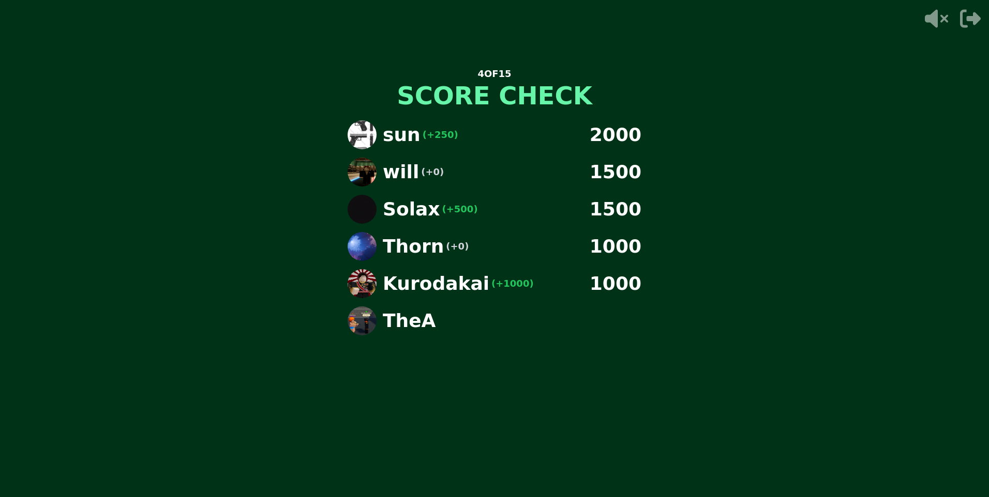
click at [369, 201] on img at bounding box center [361, 209] width 29 height 29
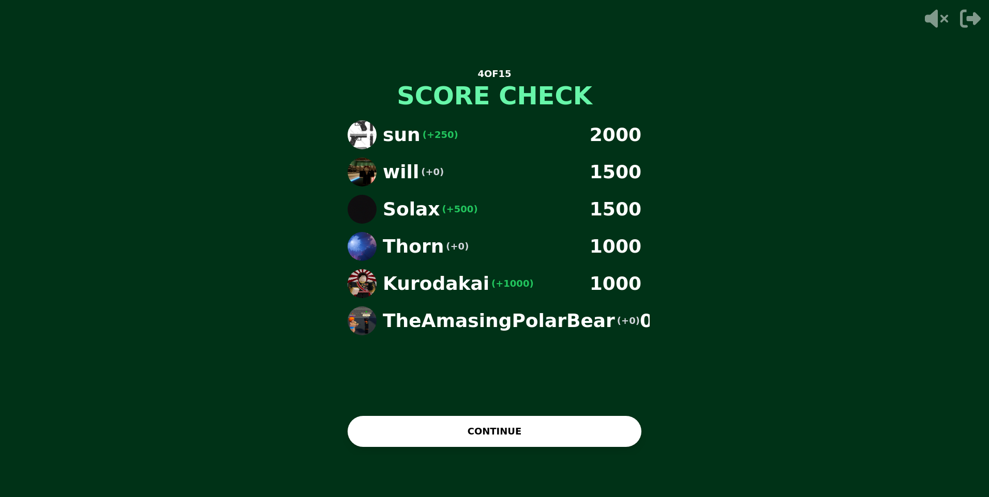
click at [534, 436] on button "CONTINUE" at bounding box center [494, 431] width 294 height 31
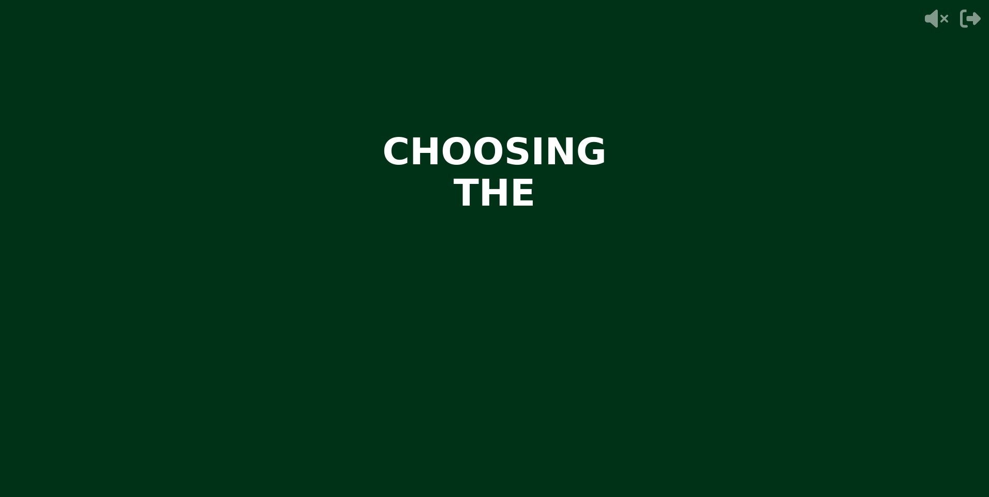
click at [509, 400] on video at bounding box center [494, 248] width 989 height 497
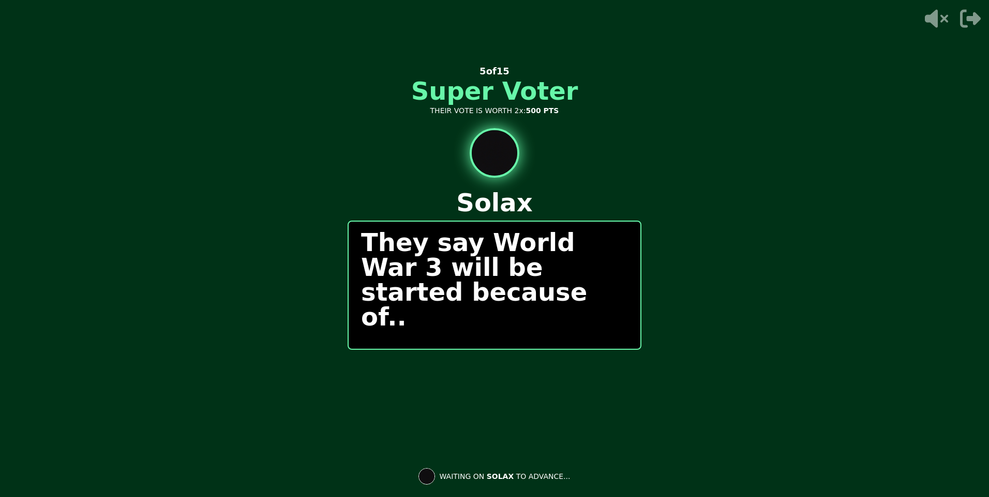
click at [506, 392] on div "0 / 0 PEOPLE SUBMITTED 5 of 15 Super Voter THEIR VOTE IS WORTH 2x: 500 PTS Sola…" at bounding box center [494, 249] width 294 height 414
click at [483, 347] on div "They say World War 3 will be started because of.." at bounding box center [494, 285] width 294 height 129
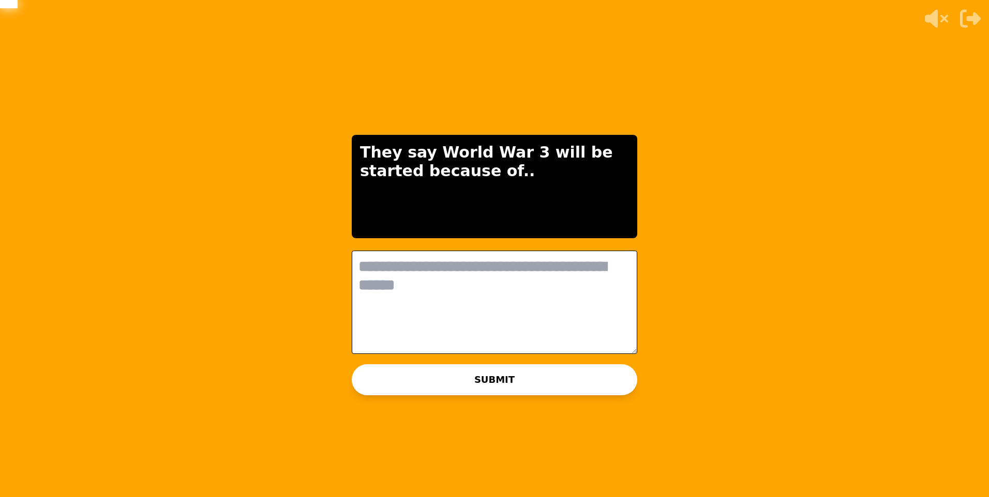
click at [501, 312] on textarea at bounding box center [494, 302] width 285 height 103
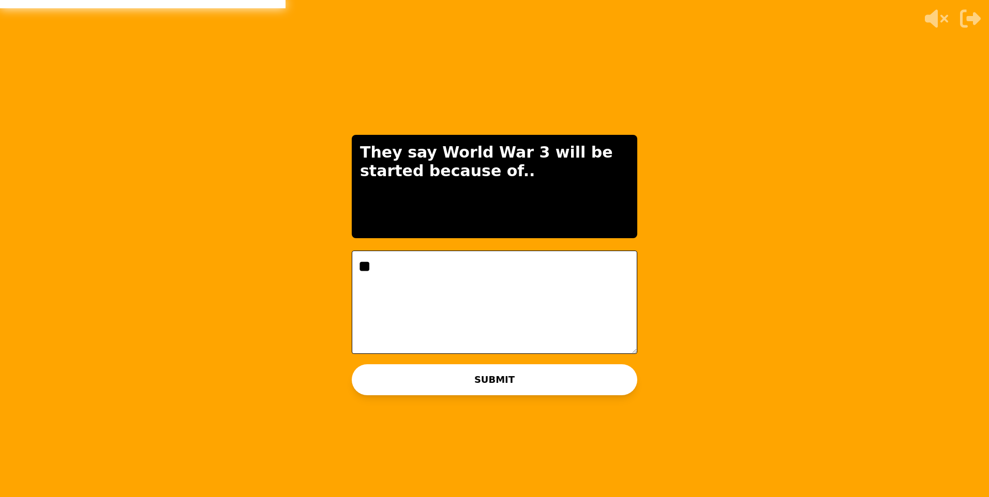
type textarea "*"
type textarea "*******"
drag, startPoint x: 464, startPoint y: 373, endPoint x: 467, endPoint y: 368, distance: 5.8
click at [466, 370] on button "SUBMIT" at bounding box center [494, 380] width 285 height 31
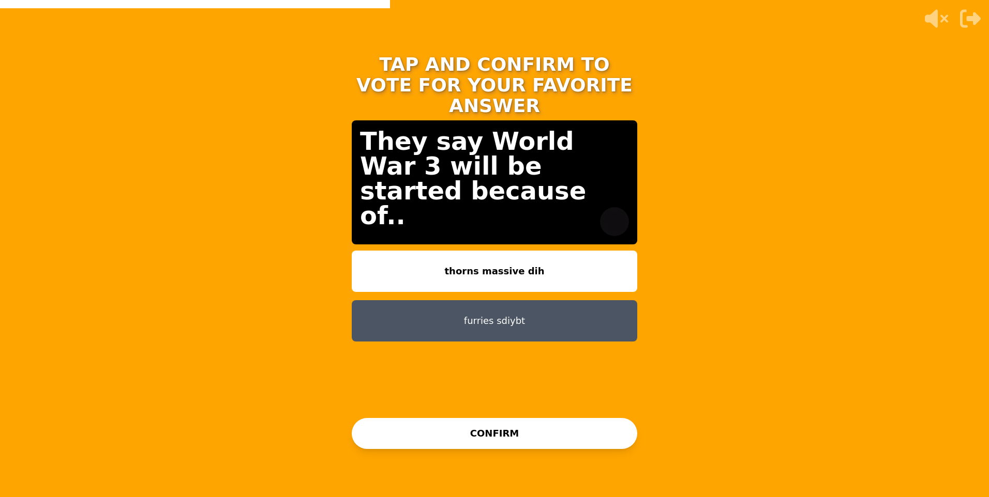
click at [562, 253] on button "thorns massive dih" at bounding box center [494, 271] width 285 height 41
click at [541, 431] on button "CONFIRM" at bounding box center [494, 433] width 285 height 31
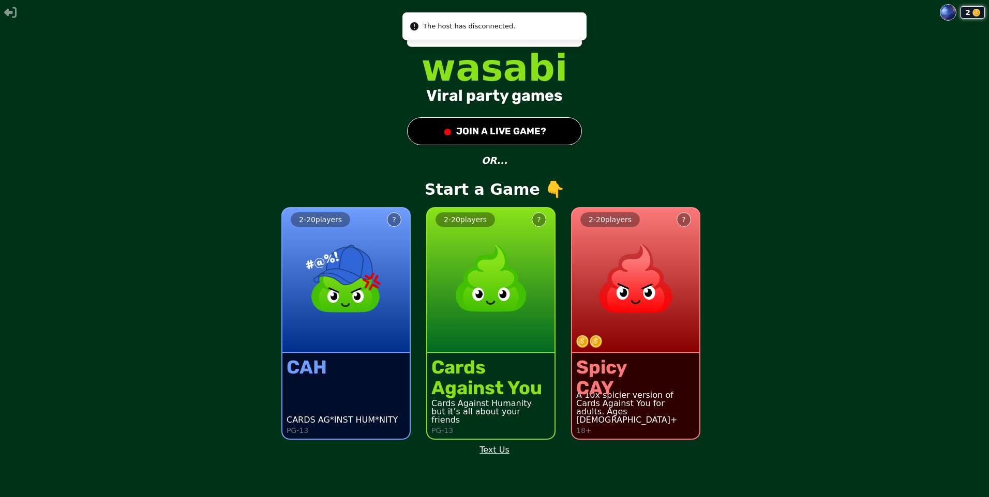
click at [607, 279] on img at bounding box center [635, 278] width 91 height 91
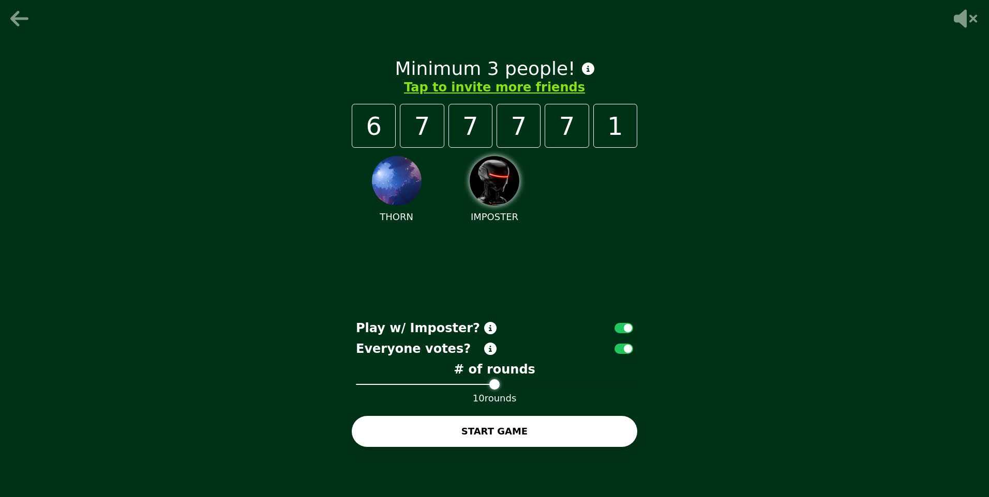
click at [16, 20] on icon at bounding box center [19, 19] width 18 height 16
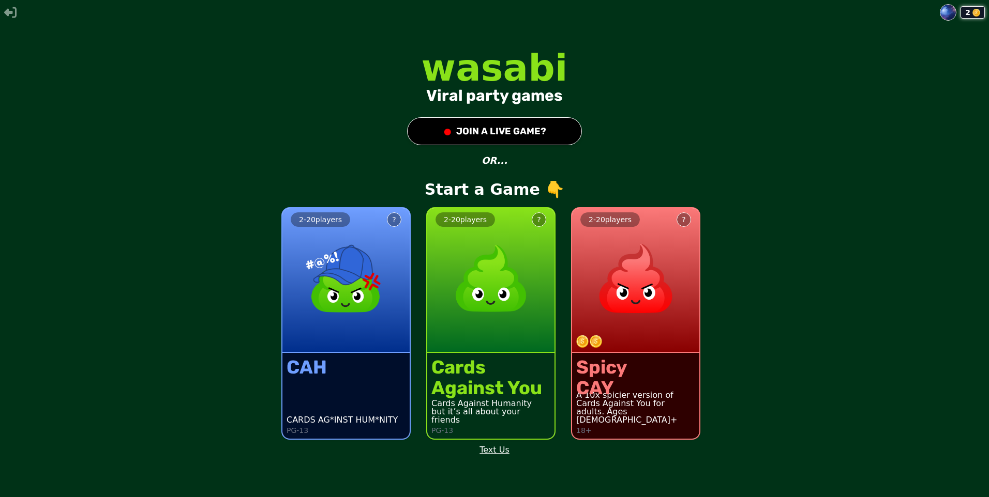
click at [641, 340] on div at bounding box center [639, 342] width 127 height 12
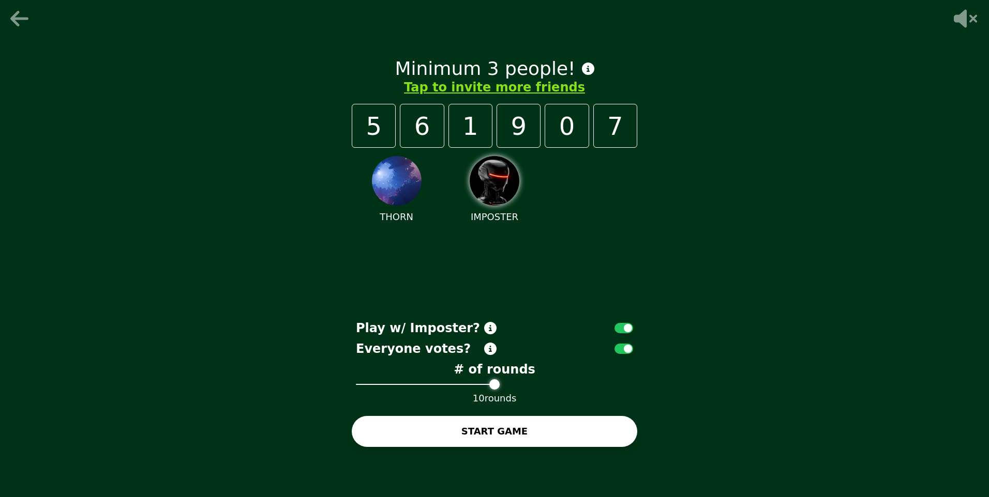
click at [9, 13] on icon at bounding box center [20, 18] width 25 height 21
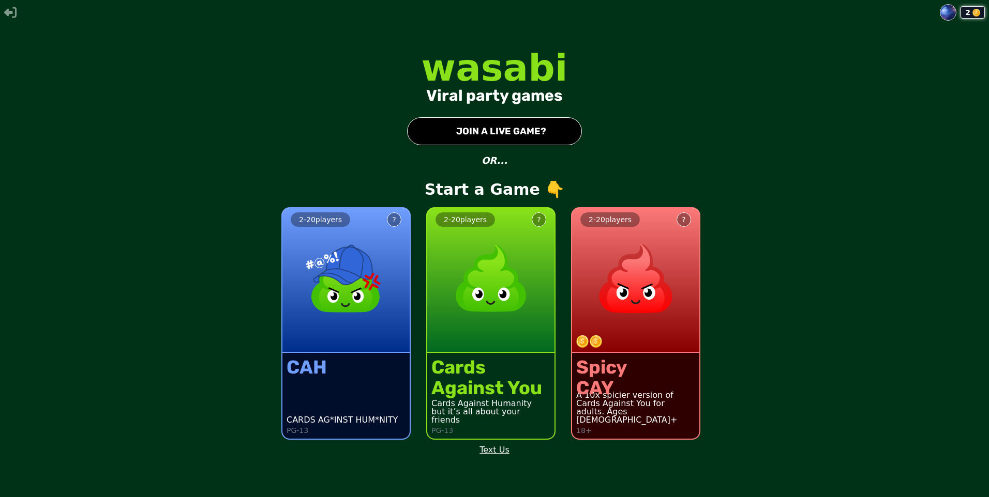
click at [544, 128] on button "● JOIN A LIVE GAME?" at bounding box center [494, 131] width 175 height 28
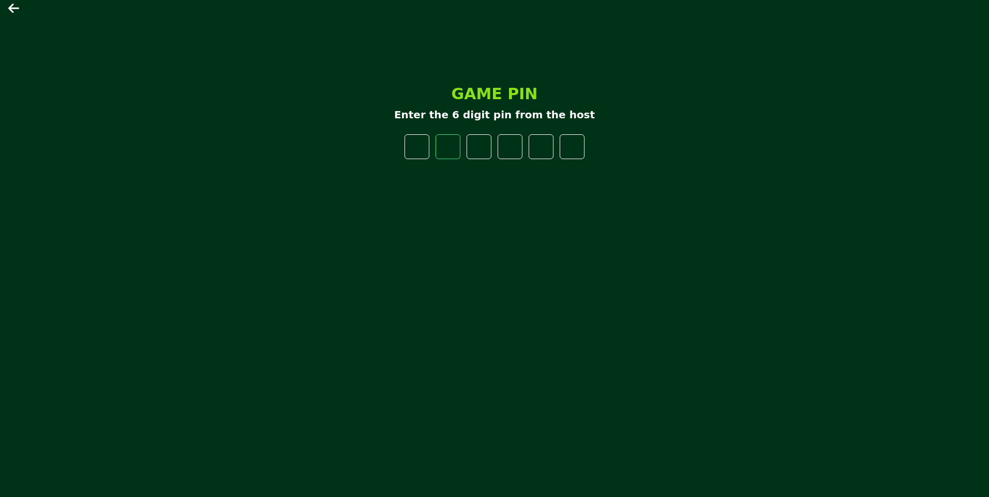
type input "*"
click at [402, 137] on div "GAME PIN Enter the 6 digit pin from the host *" at bounding box center [494, 249] width 310 height 345
click at [412, 142] on input "number" at bounding box center [416, 146] width 25 height 25
type input "*"
click at [473, 141] on input "number" at bounding box center [478, 146] width 25 height 25
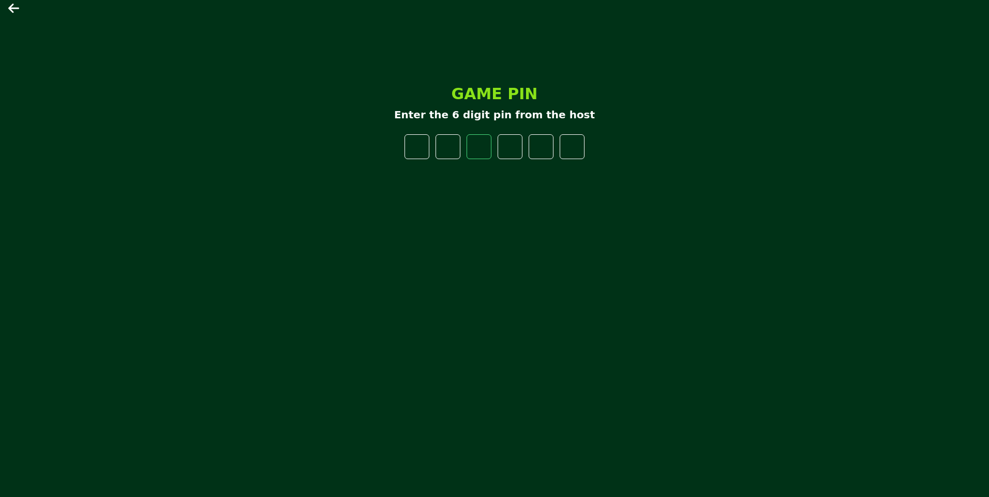
type input "*"
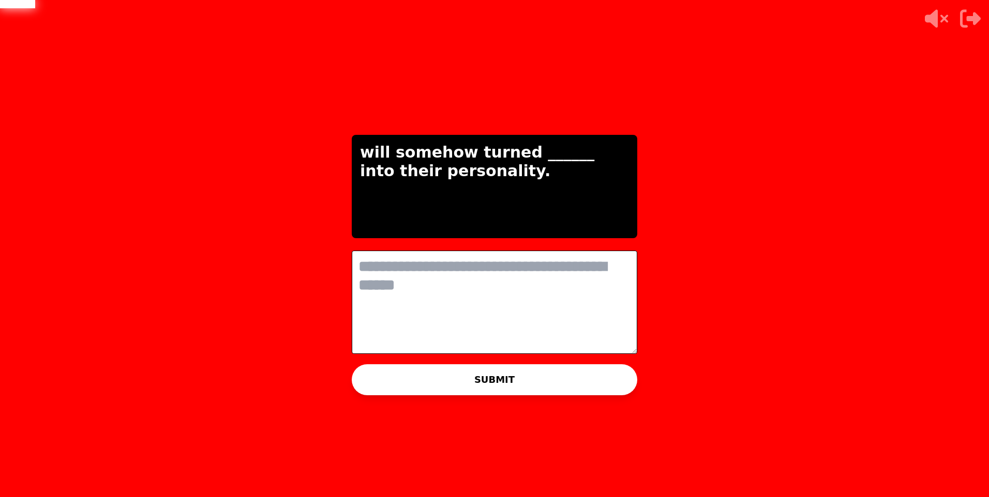
click at [490, 279] on textarea at bounding box center [494, 302] width 285 height 103
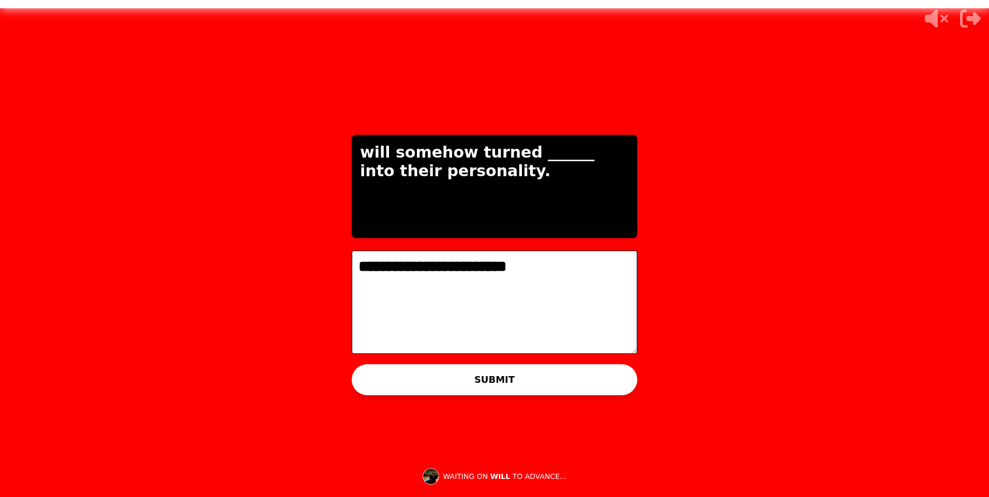
type textarea "**********"
click at [529, 380] on button "SUBMIT" at bounding box center [494, 380] width 285 height 31
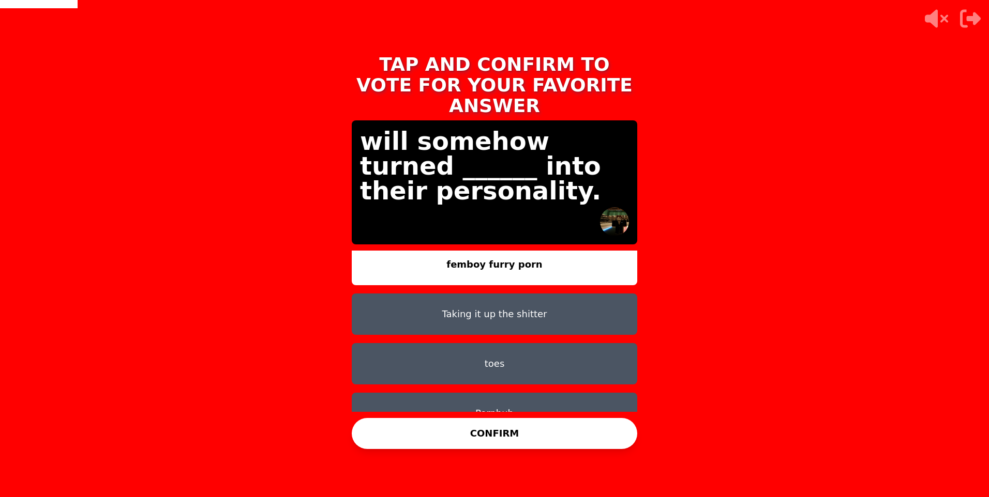
scroll to position [8, 0]
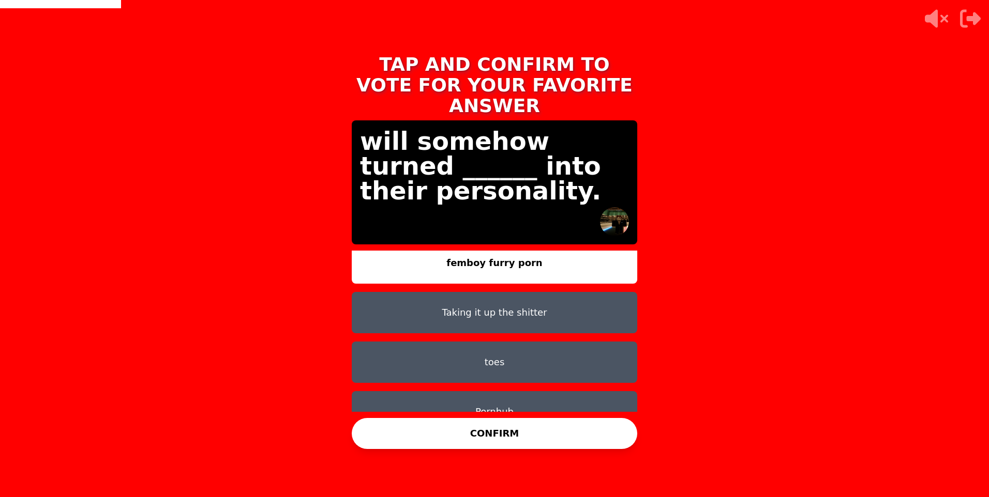
click at [554, 391] on button "Pornhub" at bounding box center [494, 411] width 285 height 41
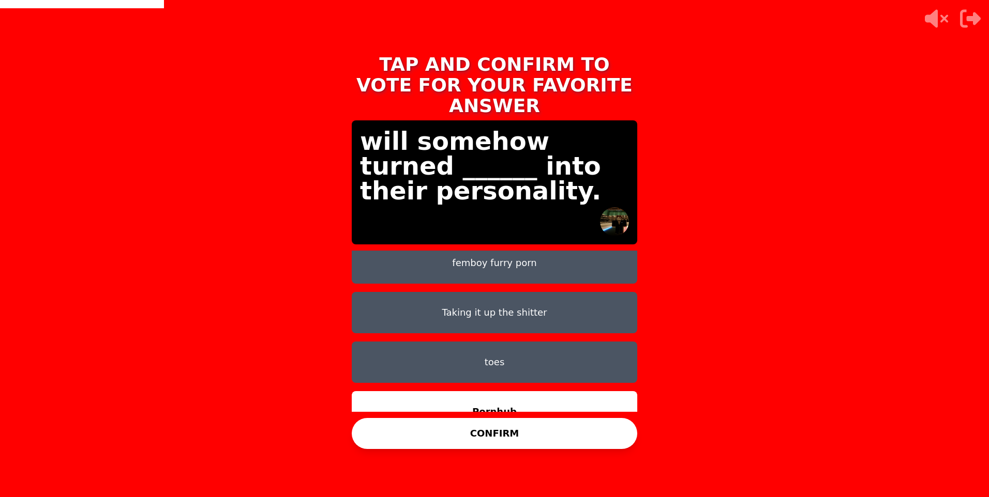
click at [543, 351] on button "toes" at bounding box center [494, 362] width 285 height 41
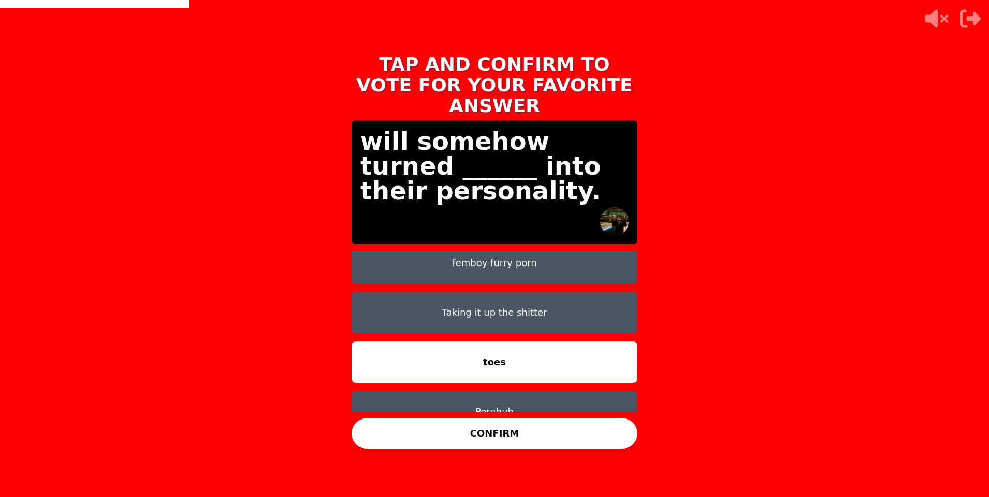
click at [570, 433] on button "CONFIRM" at bounding box center [494, 433] width 285 height 31
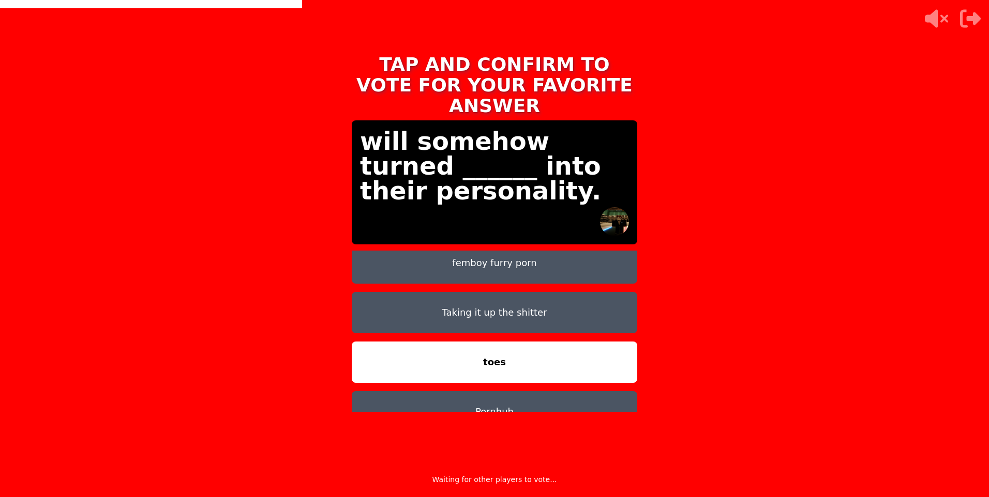
scroll to position [0, 0]
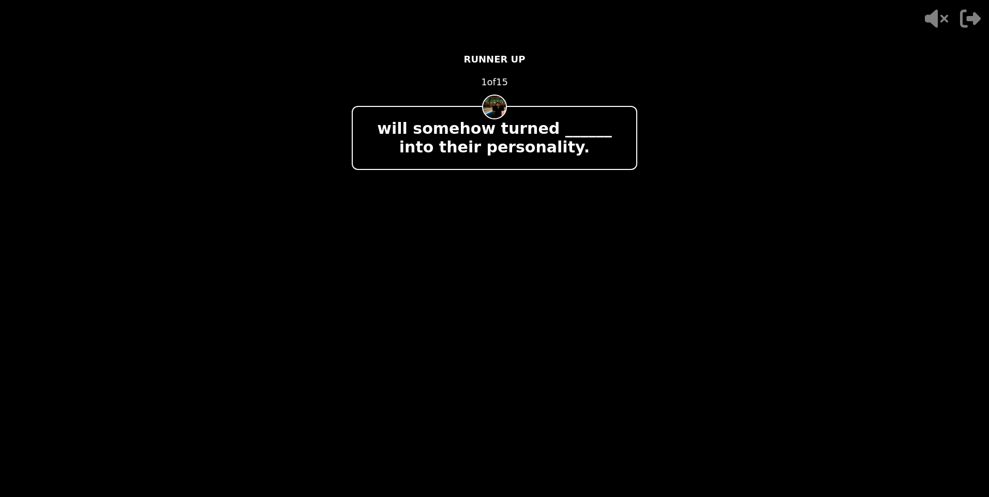
click at [472, 158] on div "will somehow turned ______ into their personality." at bounding box center [494, 138] width 285 height 64
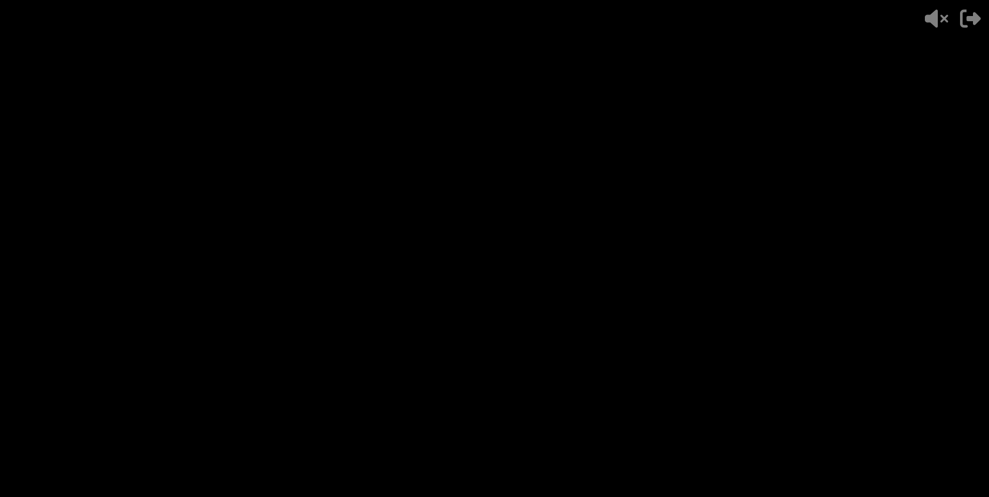
click at [453, 202] on div at bounding box center [494, 216] width 285 height 66
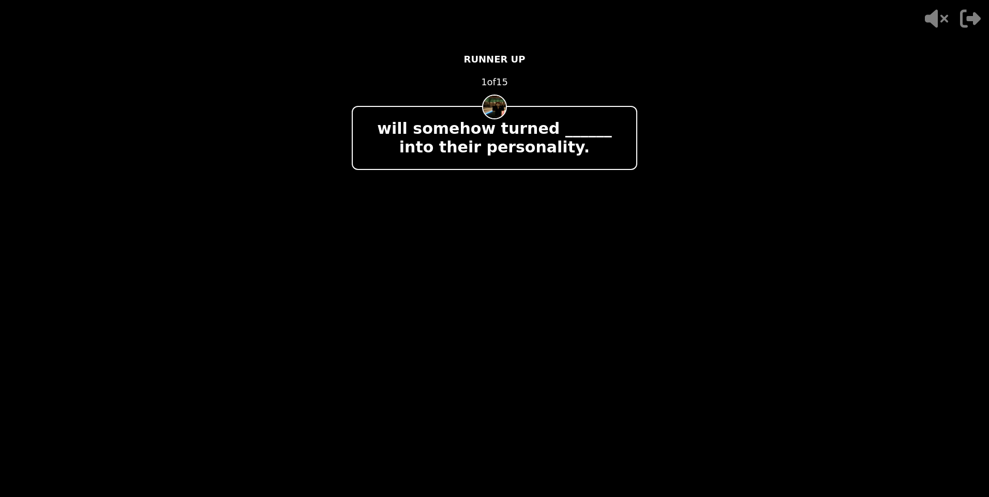
click at [450, 200] on div at bounding box center [494, 216] width 285 height 66
click at [447, 199] on div at bounding box center [494, 216] width 285 height 66
click at [394, 171] on div "- 500 PTS RUNNER UP 1 of 15 will somehow turned ______ into their personality. …" at bounding box center [494, 249] width 285 height 414
click at [512, 298] on img at bounding box center [495, 286] width 50 height 50
click at [513, 296] on img at bounding box center [495, 286] width 50 height 50
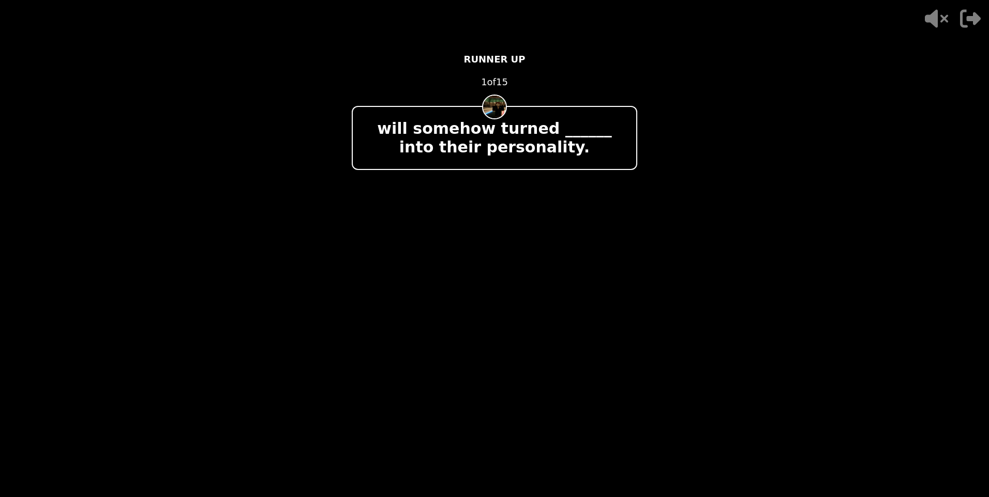
click at [513, 296] on img at bounding box center [495, 286] width 50 height 50
drag, startPoint x: 513, startPoint y: 296, endPoint x: 505, endPoint y: 291, distance: 9.8
click at [505, 291] on img at bounding box center [495, 286] width 50 height 50
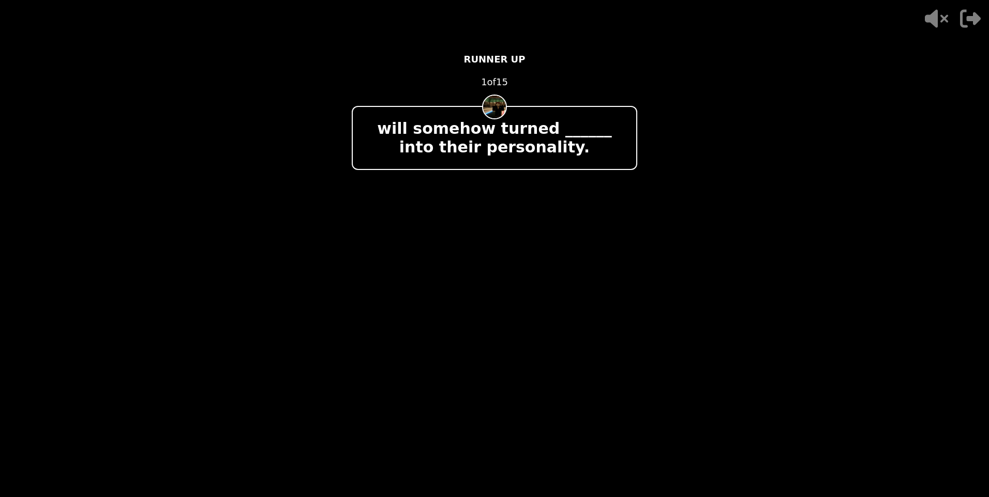
click at [444, 202] on div at bounding box center [494, 216] width 285 height 66
click at [444, 205] on div at bounding box center [494, 216] width 285 height 66
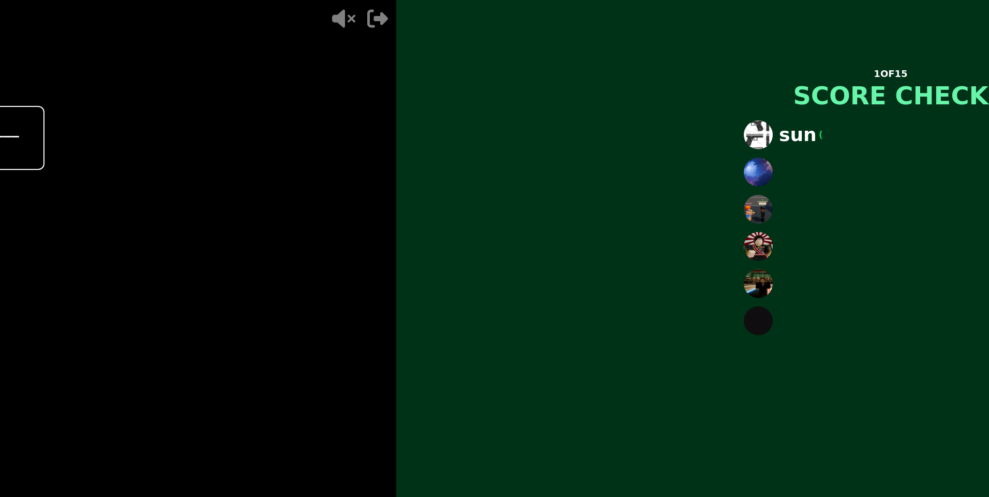
click at [394, 163] on main "- 500 PTS RUNNER UP 1 of 15 will somehow turned ______ into their personality. …" at bounding box center [494, 248] width 989 height 497
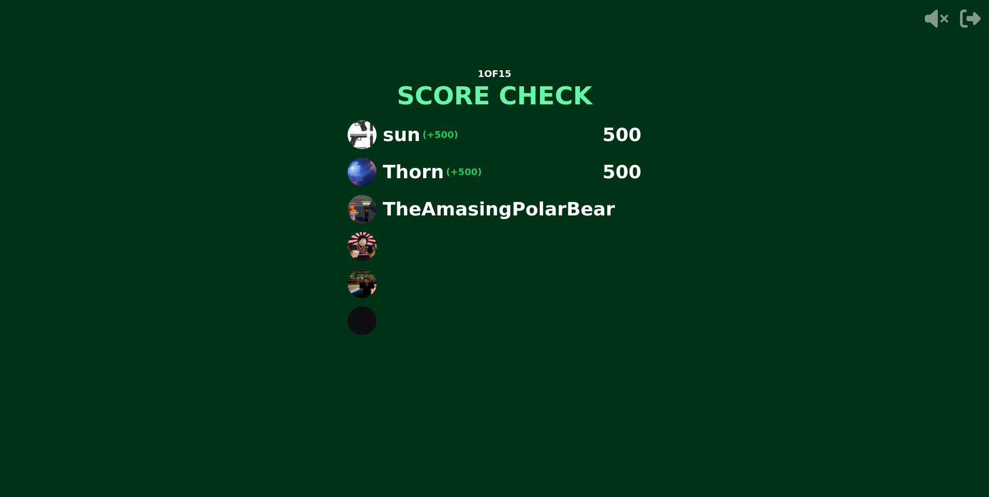
click at [437, 211] on p "TheAmasingPolarBear" at bounding box center [499, 209] width 232 height 21
drag, startPoint x: 437, startPoint y: 211, endPoint x: 463, endPoint y: 238, distance: 36.9
click at [463, 238] on div "sun (+500) 500 Thorn (+500) 500 TheAmasingPolarBear (+500) 500 Kurodakai (+25" at bounding box center [494, 241] width 310 height 259
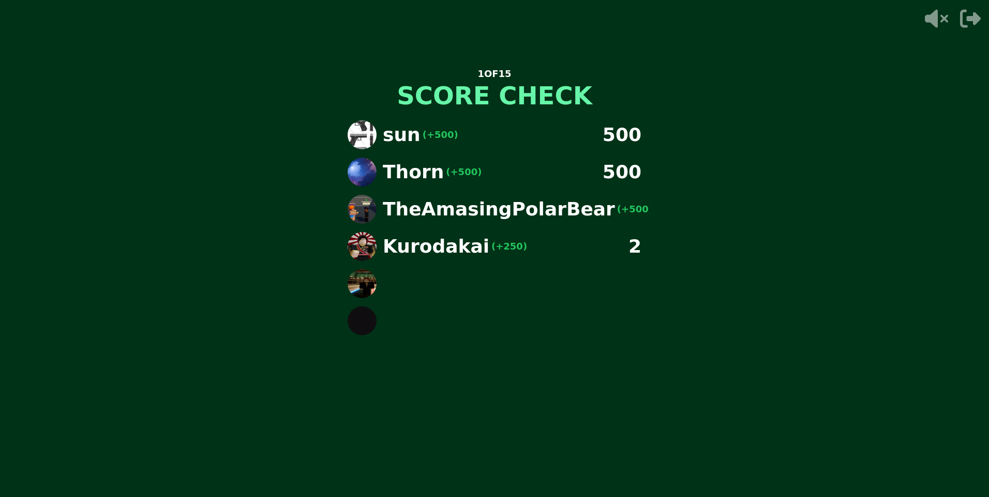
drag, startPoint x: 508, startPoint y: 277, endPoint x: 531, endPoint y: 310, distance: 39.7
click at [524, 298] on div "sun (+500) 500 Thorn (+500) 500 TheAmasingPolarBear (+500) 500 Kurodakai (+250)…" at bounding box center [494, 241] width 310 height 259
drag, startPoint x: 540, startPoint y: 329, endPoint x: 540, endPoint y: 346, distance: 16.6
click at [540, 343] on div "sun (+500) 500 Thorn (+500) 500 TheAmasingPolarBear (+500) 500 Kurodakai (+250)…" at bounding box center [494, 241] width 310 height 259
click at [539, 381] on div "1 OF 15 SCORE CHECK sun (+500) 500 Thorn (+500) 500 TheAmasingPolarBear (+500) …" at bounding box center [494, 249] width 310 height 414
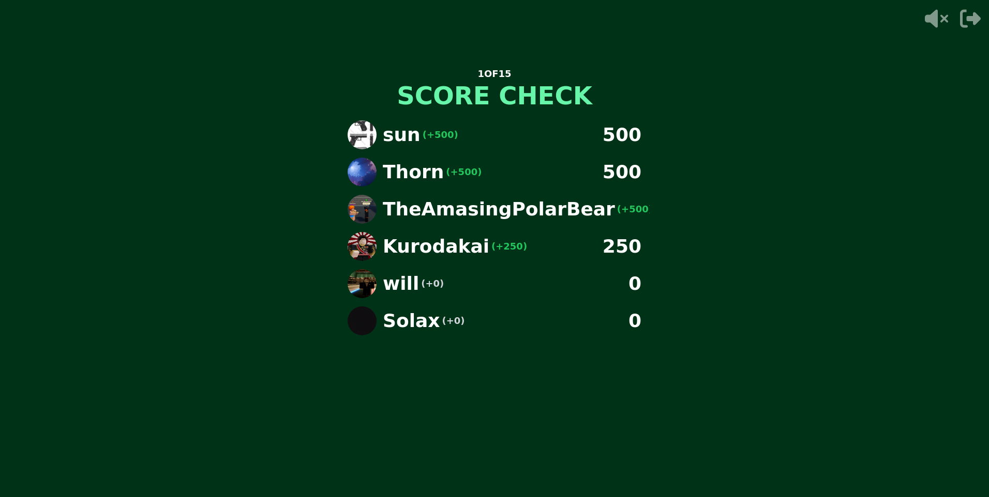
click at [539, 381] on div "1 OF 15 SCORE CHECK sun (+500) 500 Thorn (+500) 500 TheAmasingPolarBear (+500) …" at bounding box center [494, 249] width 310 height 414
drag, startPoint x: 526, startPoint y: 404, endPoint x: 523, endPoint y: 411, distance: 7.7
click at [523, 411] on div "1 OF 15 SCORE CHECK sun (+500) 500 Thorn (+500) 500 TheAmasingPolarBear (+500) …" at bounding box center [494, 249] width 310 height 414
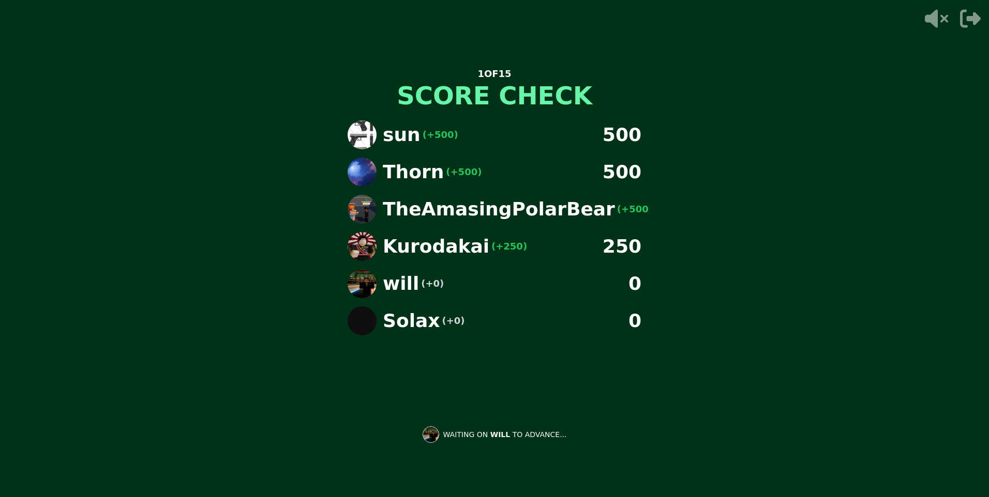
click at [523, 411] on div "1 OF 15 SCORE CHECK sun (+500) 500 Thorn (+500) 500 TheAmasingPolarBear (+500) …" at bounding box center [494, 249] width 310 height 414
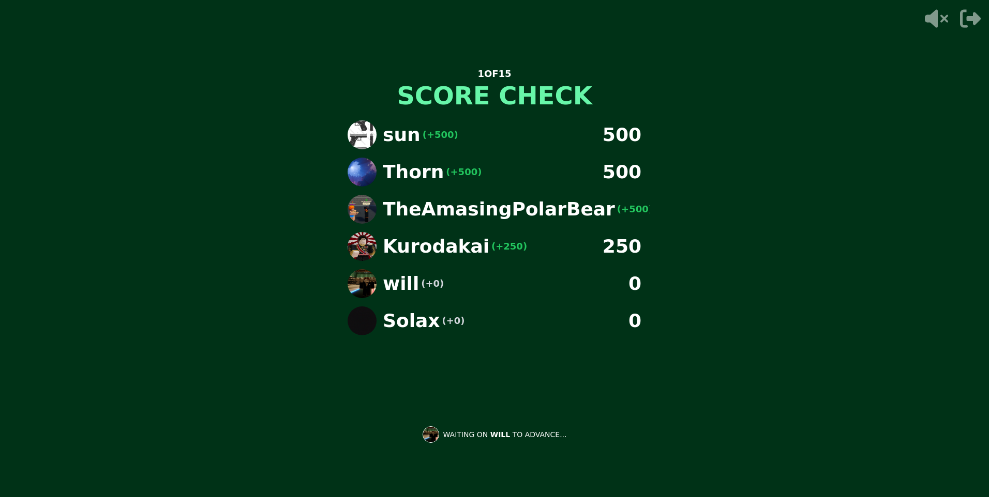
click at [523, 411] on div "1 OF 15 SCORE CHECK sun (+500) 500 Thorn (+500) 500 TheAmasingPolarBear (+500) …" at bounding box center [494, 249] width 310 height 414
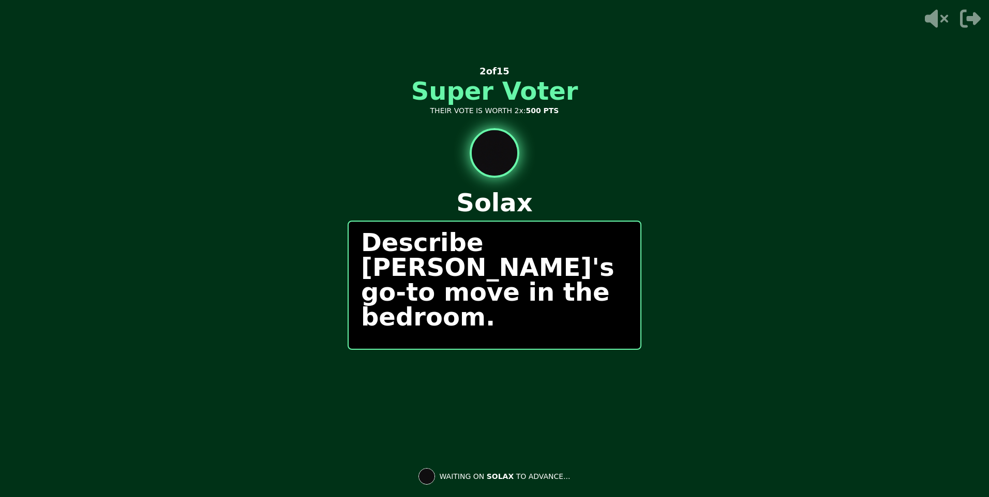
click at [554, 265] on p "Describe [PERSON_NAME]'s go-to move in the bedroom." at bounding box center [494, 279] width 267 height 99
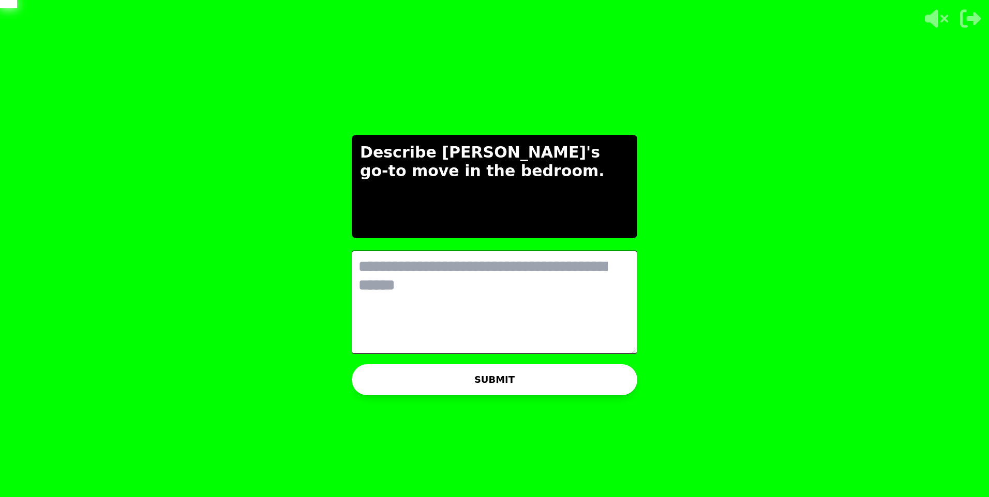
drag, startPoint x: 587, startPoint y: 341, endPoint x: 599, endPoint y: 334, distance: 13.7
click at [591, 337] on textarea at bounding box center [494, 302] width 285 height 103
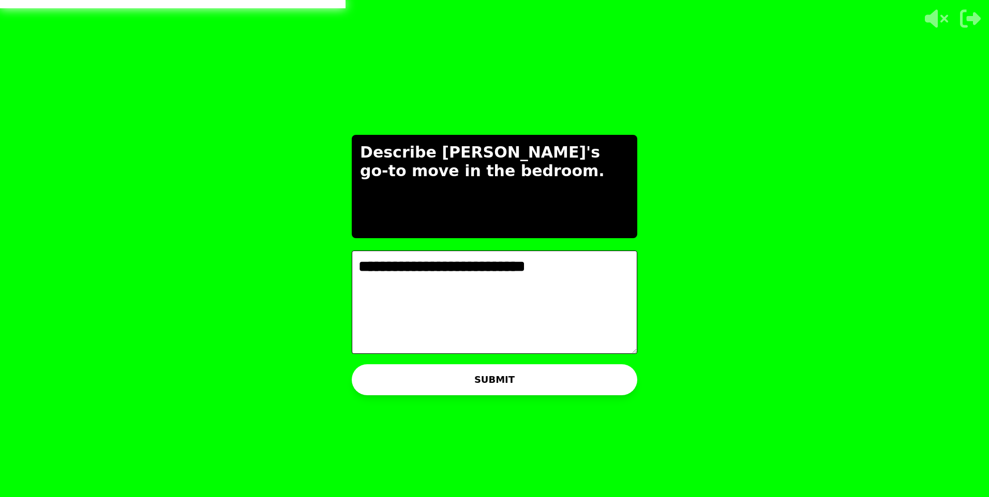
type textarea "**********"
click at [581, 383] on button "SUBMIT" at bounding box center [494, 380] width 285 height 31
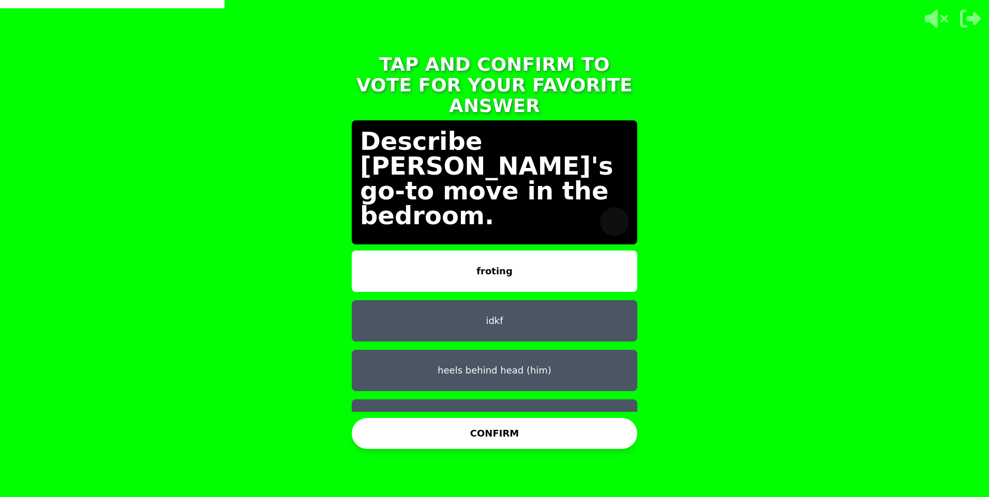
scroll to position [8, 0]
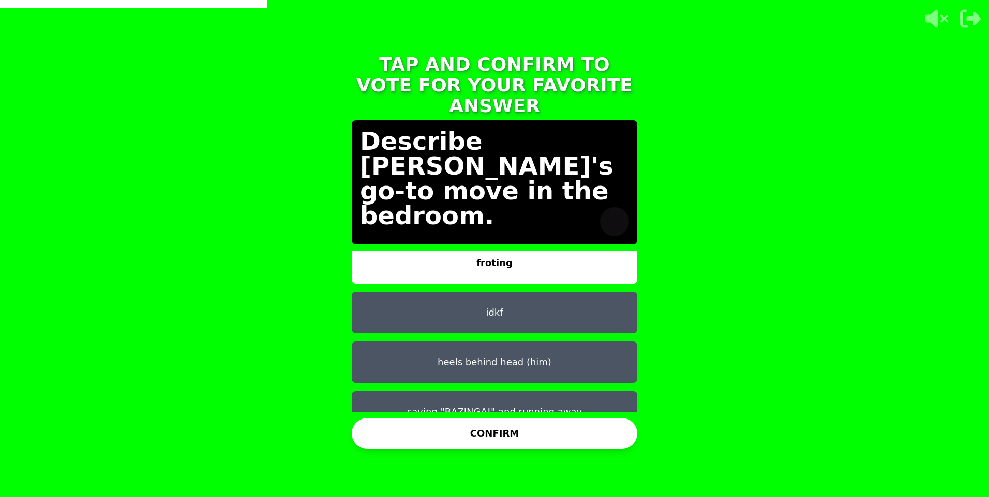
click at [517, 431] on button "CONFIRM" at bounding box center [494, 433] width 285 height 31
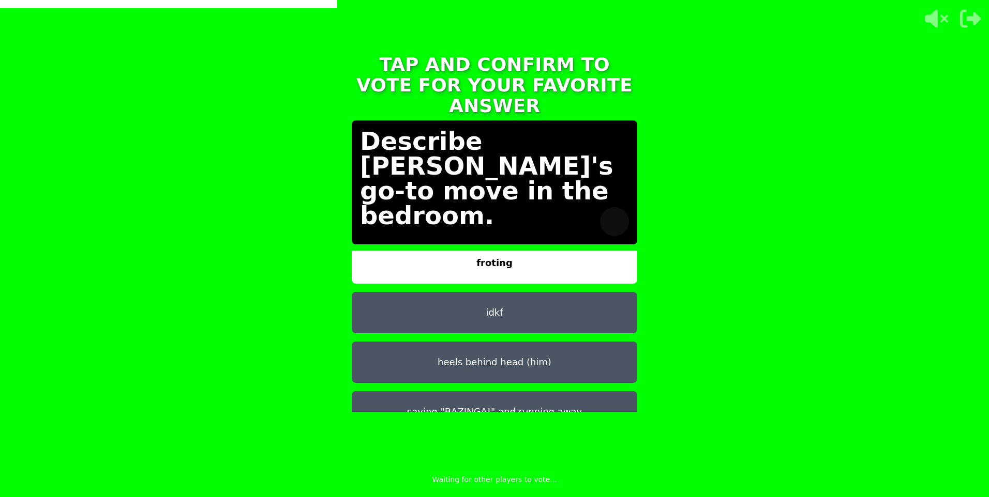
click at [572, 351] on button "heels behind head (him)" at bounding box center [494, 362] width 285 height 41
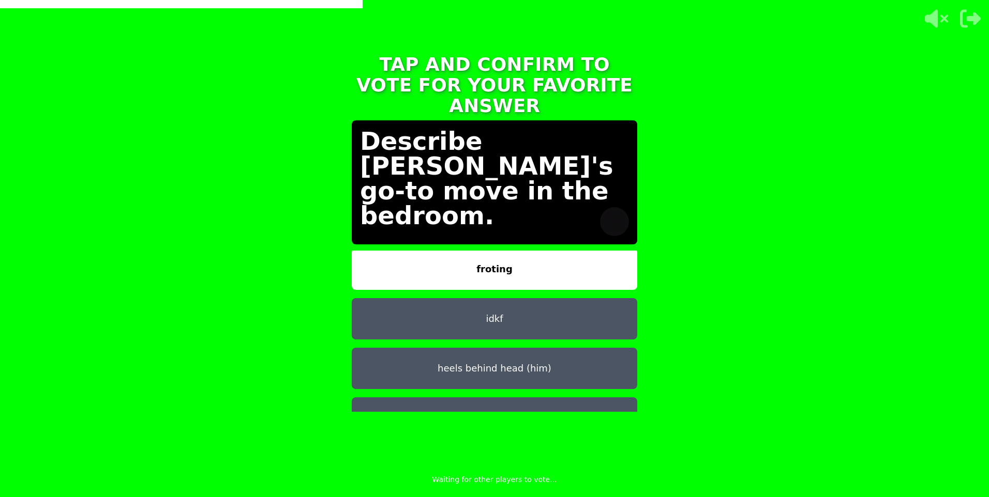
scroll to position [0, 0]
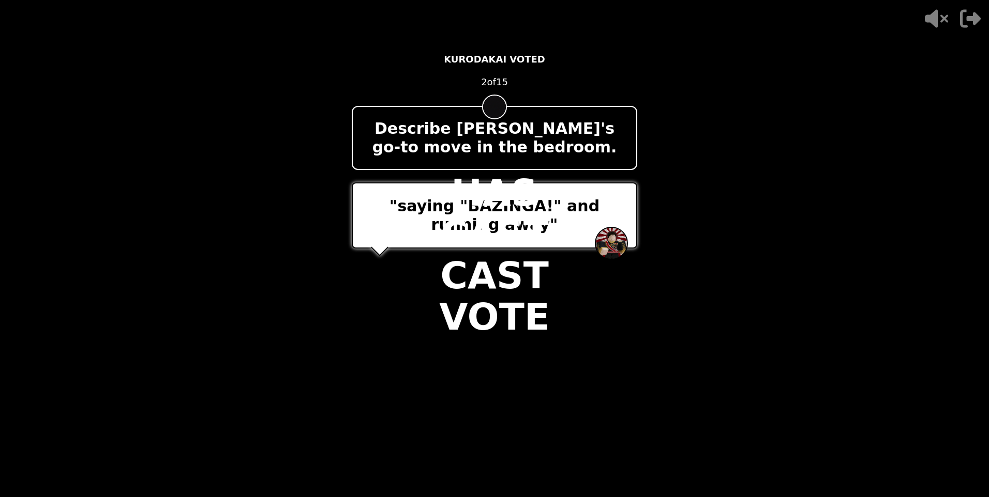
click at [535, 239] on div ""saying "BAZINGA!" and running away"" at bounding box center [494, 216] width 285 height 66
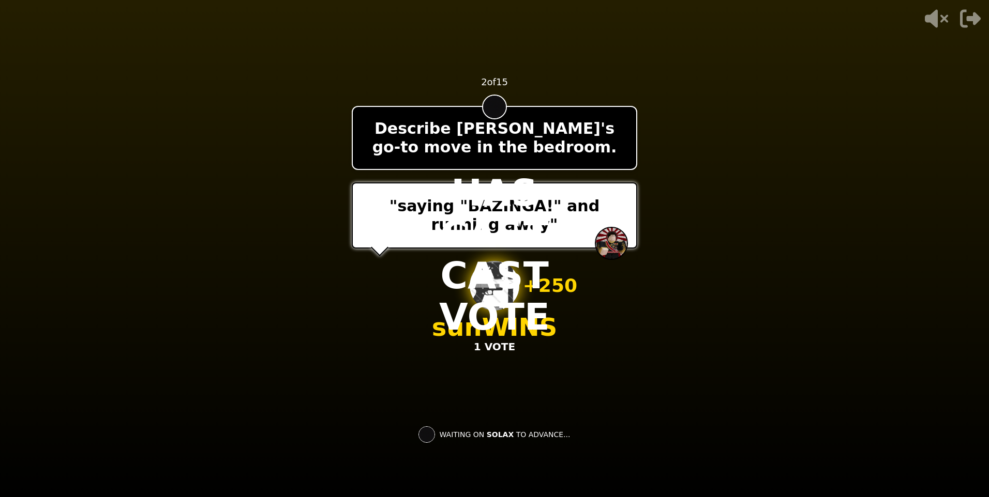
click at [500, 327] on p "sun WINS" at bounding box center [494, 327] width 125 height 25
click at [495, 362] on div "- 500 PTS 2 of 15 Describe [PERSON_NAME]'s go-to move in the bedroom. "saying "…" at bounding box center [494, 249] width 285 height 414
click at [493, 370] on div "- 500 PTS 2 of 15 Describe [PERSON_NAME]'s go-to move in the bedroom. "saying "…" at bounding box center [494, 249] width 285 height 414
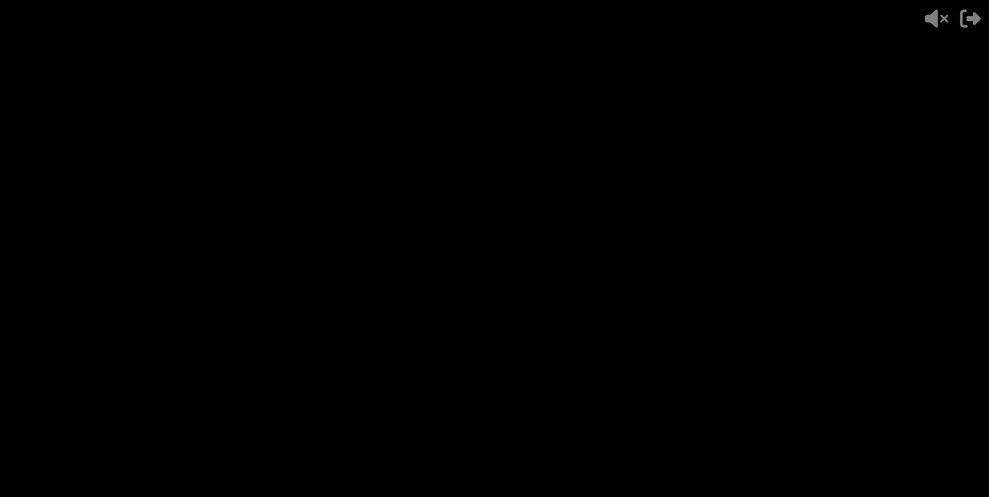
click at [493, 370] on div "- 500 PTS 2 of 15 Describe [PERSON_NAME]'s go-to move in the bedroom. + 250 sun…" at bounding box center [494, 249] width 285 height 414
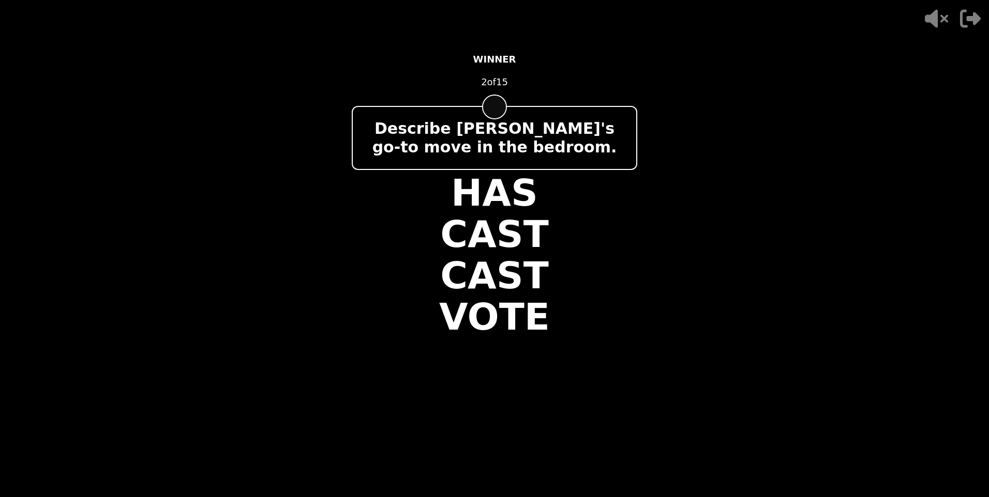
click at [493, 334] on p "TheAmasingPolarBear WINS" at bounding box center [494, 327] width 385 height 25
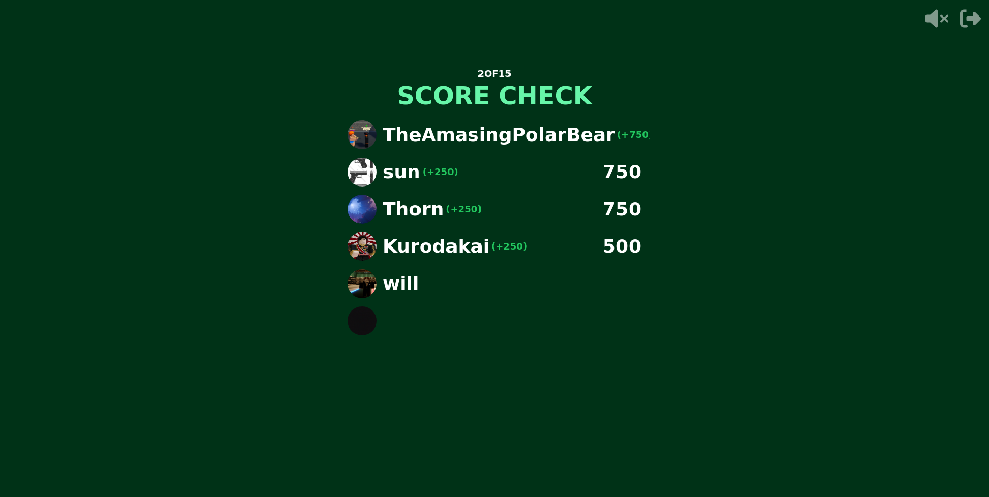
click at [531, 246] on div "Kurodakai (+250) 500" at bounding box center [494, 246] width 310 height 29
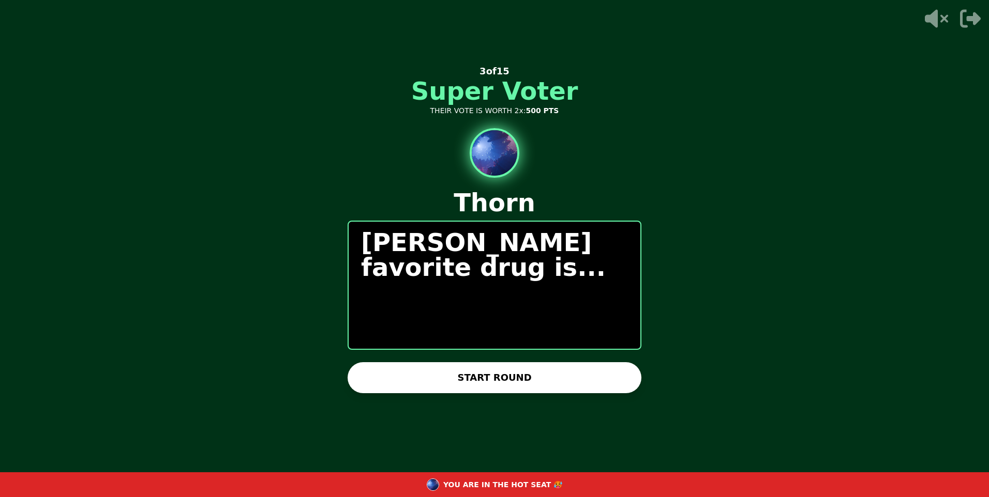
click at [531, 372] on button "START ROUND" at bounding box center [494, 377] width 294 height 31
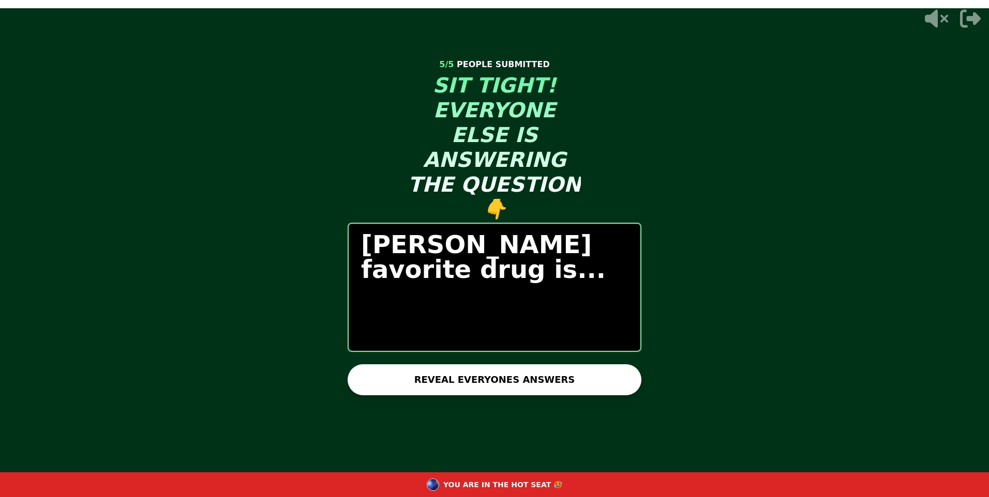
click at [592, 372] on button "REVEAL EVERYONES ANSWERS" at bounding box center [494, 380] width 294 height 31
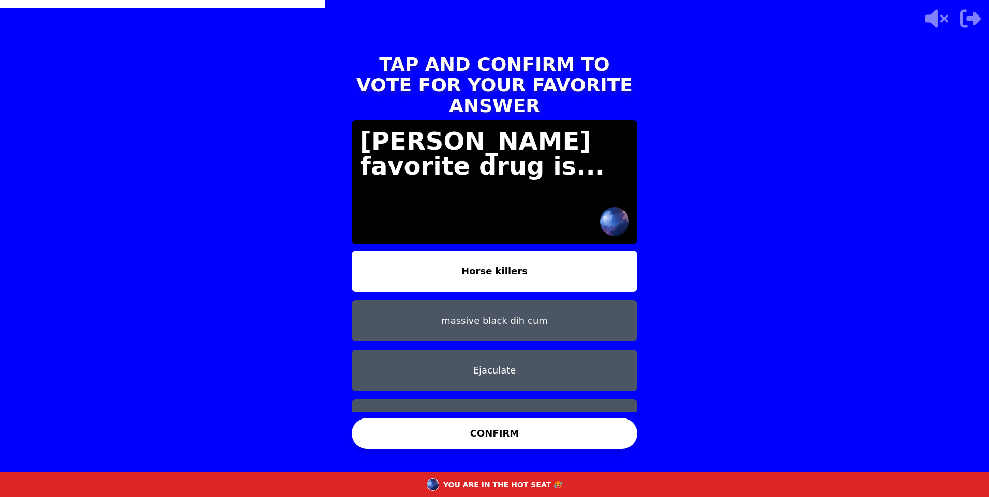
click at [589, 311] on button "massive black dih cum" at bounding box center [494, 320] width 285 height 41
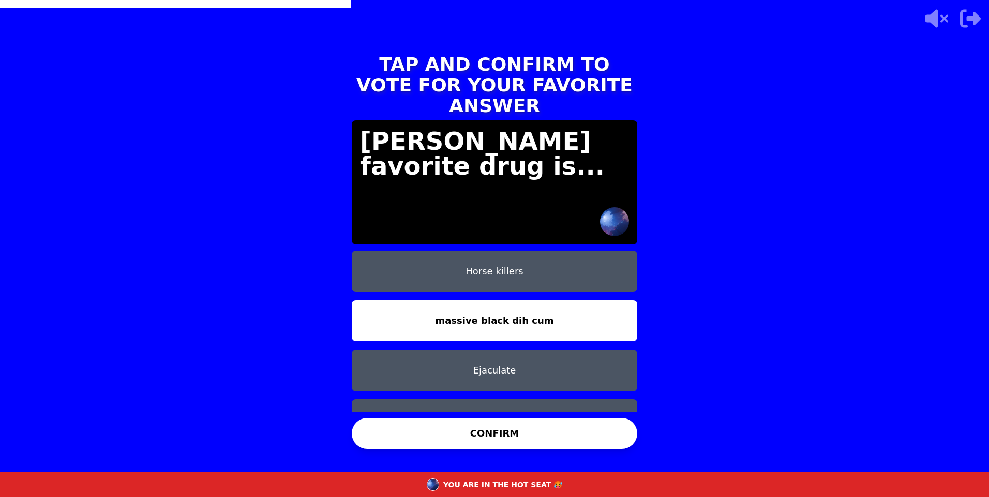
click at [537, 438] on button "CONFIRM" at bounding box center [494, 433] width 285 height 31
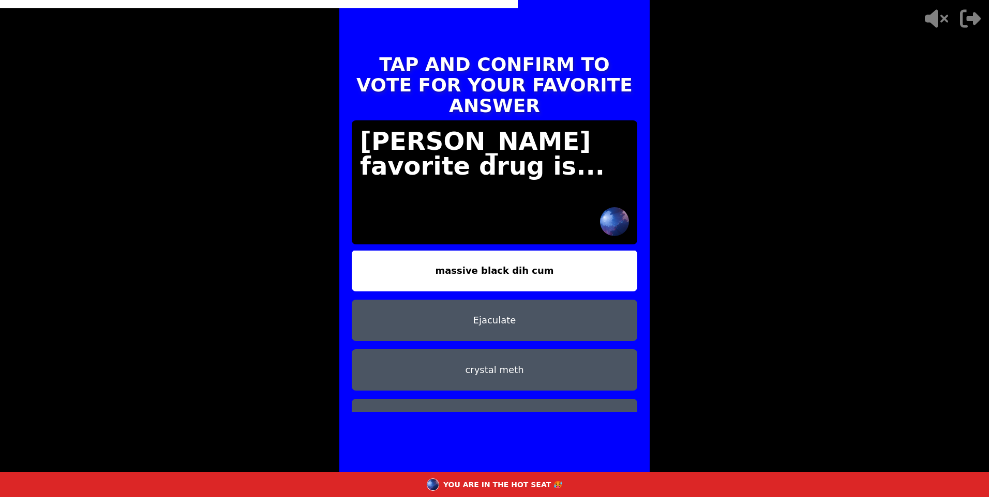
scroll to position [58, 0]
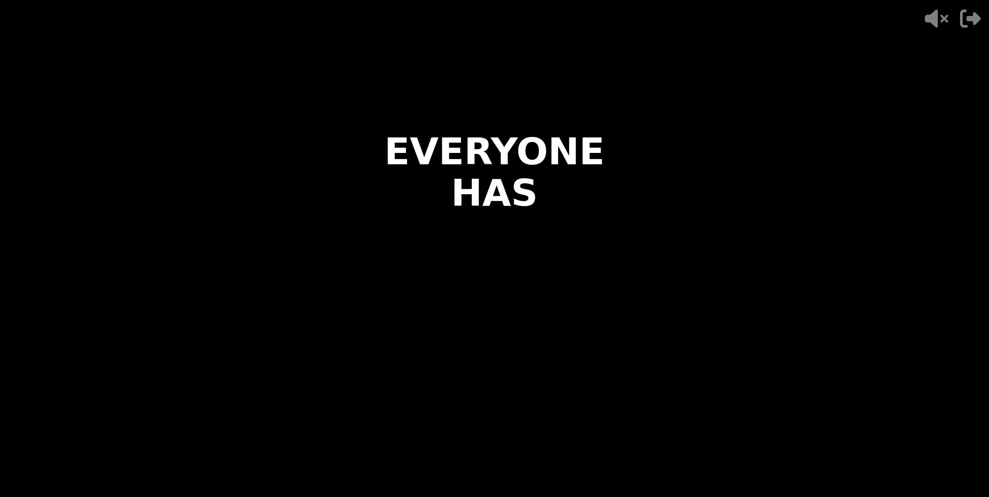
drag, startPoint x: 635, startPoint y: 352, endPoint x: 625, endPoint y: 295, distance: 57.8
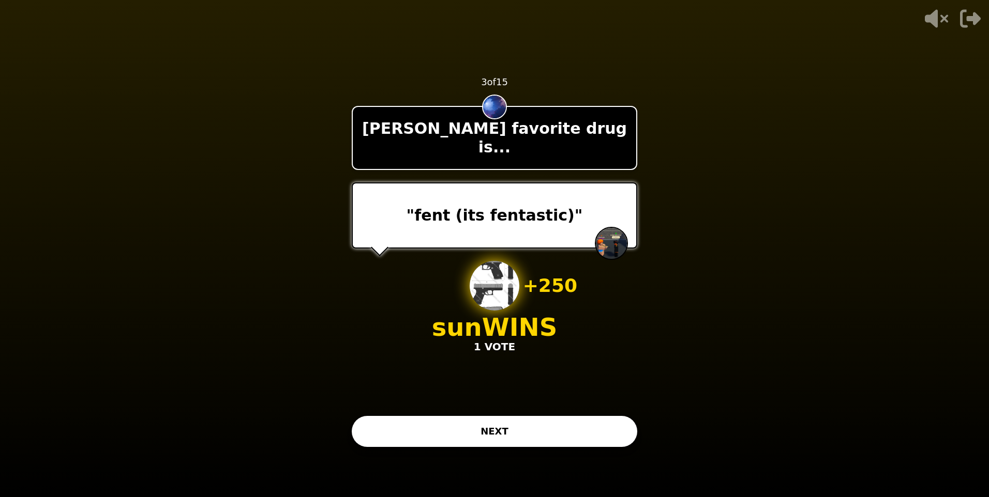
drag, startPoint x: 637, startPoint y: 239, endPoint x: 631, endPoint y: 239, distance: 5.7
click at [636, 239] on div "- 500 PTS 3 of 15 Thorn's favorite drug is... "fent (its fentastic)" + 250 sun …" at bounding box center [494, 248] width 310 height 497
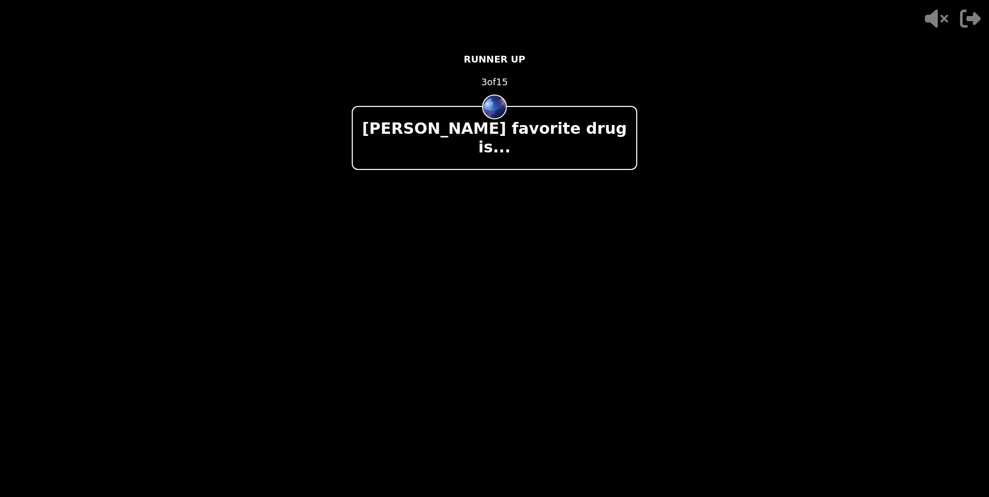
click at [512, 224] on div at bounding box center [494, 216] width 285 height 66
drag, startPoint x: 479, startPoint y: 148, endPoint x: 477, endPoint y: 161, distance: 13.0
click at [477, 161] on div "- 500 PTS RUNNER UP 3 of 15 Thorn's favorite drug is... + 500 [PERSON_NAME] WIN…" at bounding box center [494, 249] width 285 height 414
drag, startPoint x: 465, startPoint y: 264, endPoint x: 469, endPoint y: 305, distance: 40.5
click at [468, 304] on div "- 500 PTS RUNNER UP 3 of 15 Thorn's favorite drug is... + 500 [PERSON_NAME] WIN…" at bounding box center [494, 249] width 285 height 414
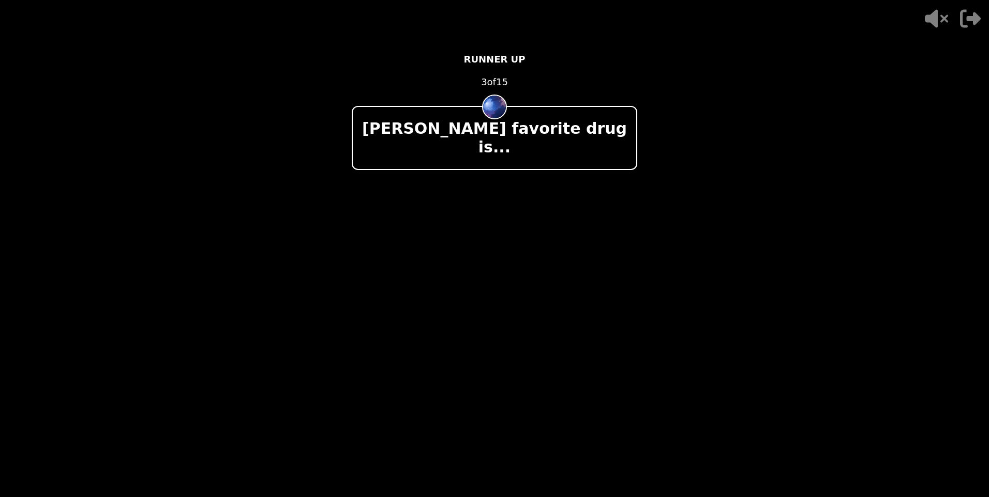
drag, startPoint x: 569, startPoint y: 183, endPoint x: 499, endPoint y: 113, distance: 98.7
click at [538, 183] on div at bounding box center [494, 216] width 285 height 66
drag, startPoint x: 553, startPoint y: 97, endPoint x: 453, endPoint y: 90, distance: 100.1
click at [339, 138] on div "- 500 PTS RUNNER UP 3 of 15 Thorn's favorite drug is... + 500 [PERSON_NAME] WIN…" at bounding box center [494, 248] width 310 height 497
drag, startPoint x: 557, startPoint y: 104, endPoint x: 406, endPoint y: 210, distance: 185.2
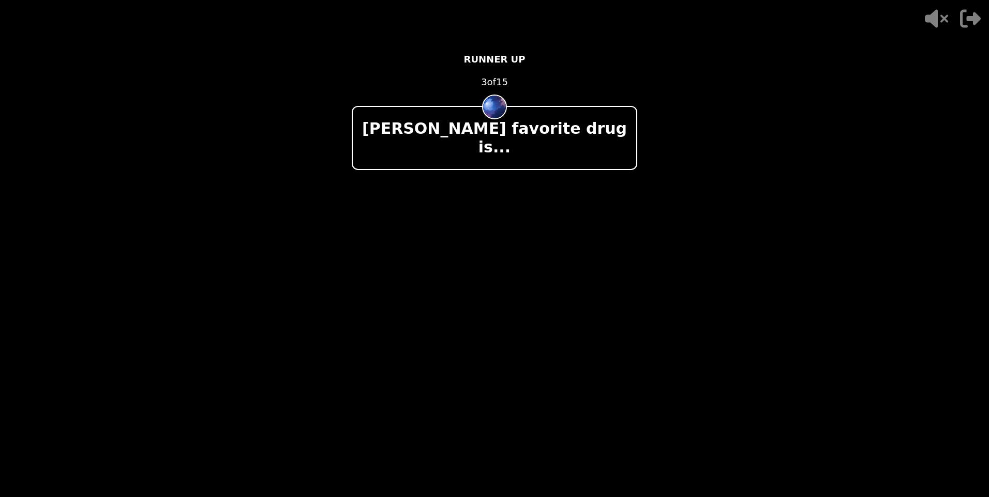
click at [406, 210] on div "- 500 PTS RUNNER UP 3 of 15 Thorn's favorite drug is... + 500 [PERSON_NAME] WIN…" at bounding box center [494, 249] width 285 height 414
drag, startPoint x: 429, startPoint y: 208, endPoint x: 407, endPoint y: 253, distance: 50.4
click at [403, 253] on div "- 500 PTS RUNNER UP 3 of 15 Thorn's favorite drug is... + 500 [PERSON_NAME] WIN…" at bounding box center [494, 249] width 285 height 414
drag, startPoint x: 657, startPoint y: 219, endPoint x: 911, endPoint y: 85, distance: 286.3
click at [649, 101] on div "- 500 PTS RUNNER UP 3 of 15 Thorn's favorite drug is... + 500 [PERSON_NAME] WIN…" at bounding box center [494, 248] width 310 height 497
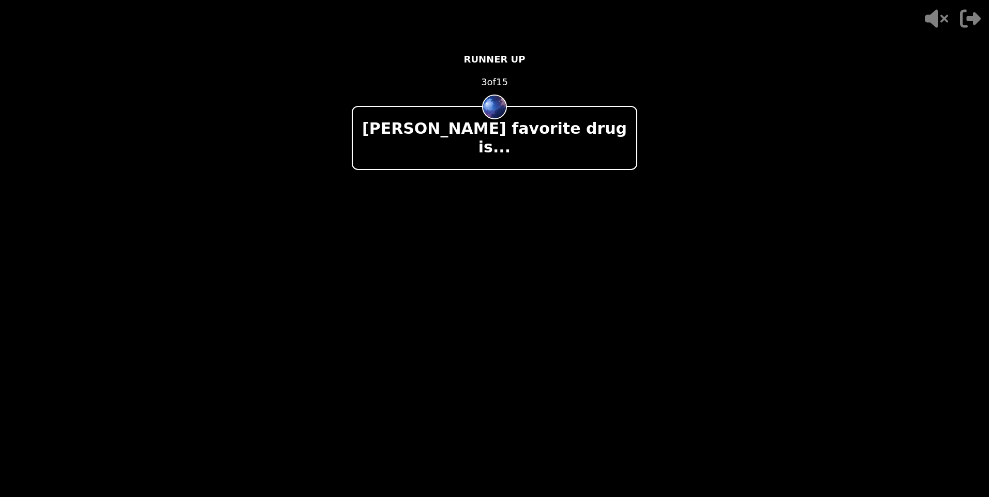
click at [937, 21] on icon at bounding box center [936, 19] width 23 height 18
click at [717, 135] on video at bounding box center [494, 248] width 989 height 497
drag, startPoint x: 640, startPoint y: 143, endPoint x: 600, endPoint y: 146, distance: 39.4
click at [607, 146] on div "- 500 PTS RUNNER UP 3 of 15 Thorn's favorite drug is... + 500 [PERSON_NAME] WIN…" at bounding box center [494, 248] width 310 height 497
drag, startPoint x: 597, startPoint y: 146, endPoint x: 578, endPoint y: 130, distance: 24.6
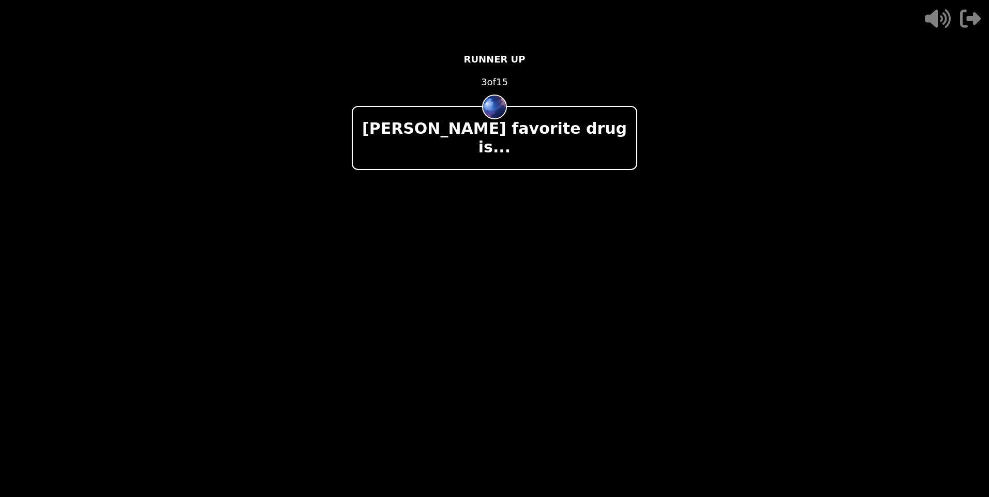
click at [594, 146] on div "[PERSON_NAME] favorite drug is..." at bounding box center [494, 138] width 285 height 64
drag, startPoint x: 552, startPoint y: 105, endPoint x: 517, endPoint y: 52, distance: 63.5
click at [535, 82] on div "- 500 PTS RUNNER UP 3 of 15 Thorn's favorite drug is... + 500 [PERSON_NAME] WIN…" at bounding box center [494, 249] width 285 height 414
drag, startPoint x: 816, startPoint y: 247, endPoint x: 850, endPoint y: 333, distance: 92.7
click at [850, 333] on video at bounding box center [494, 248] width 989 height 497
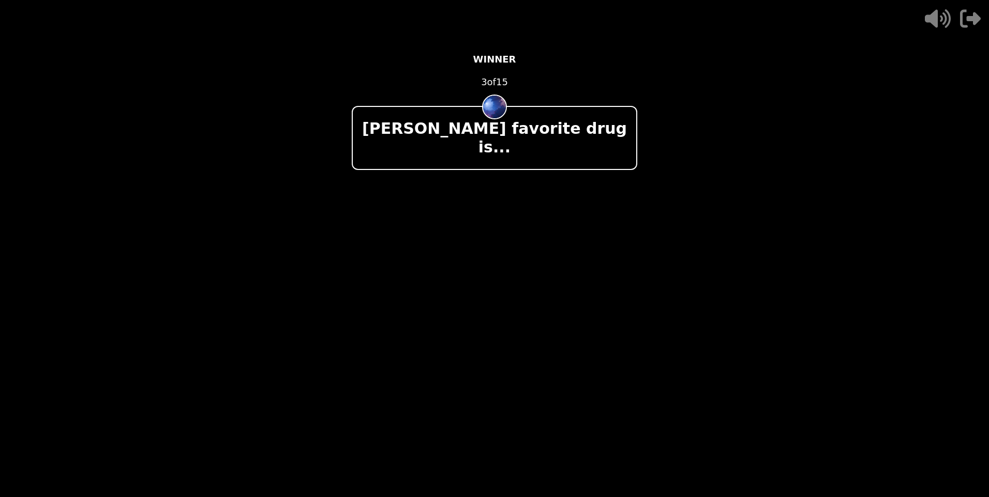
click at [800, 208] on video at bounding box center [494, 248] width 989 height 497
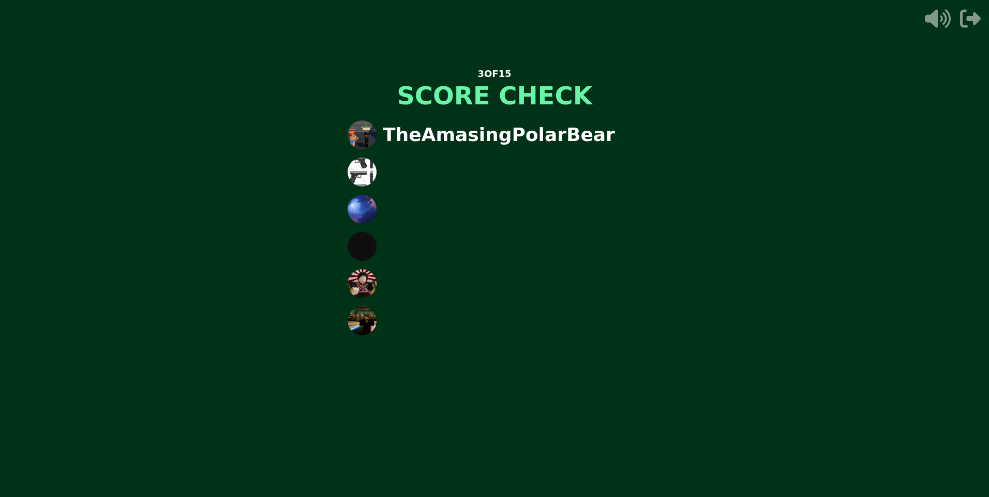
click at [374, 169] on img at bounding box center [361, 172] width 29 height 29
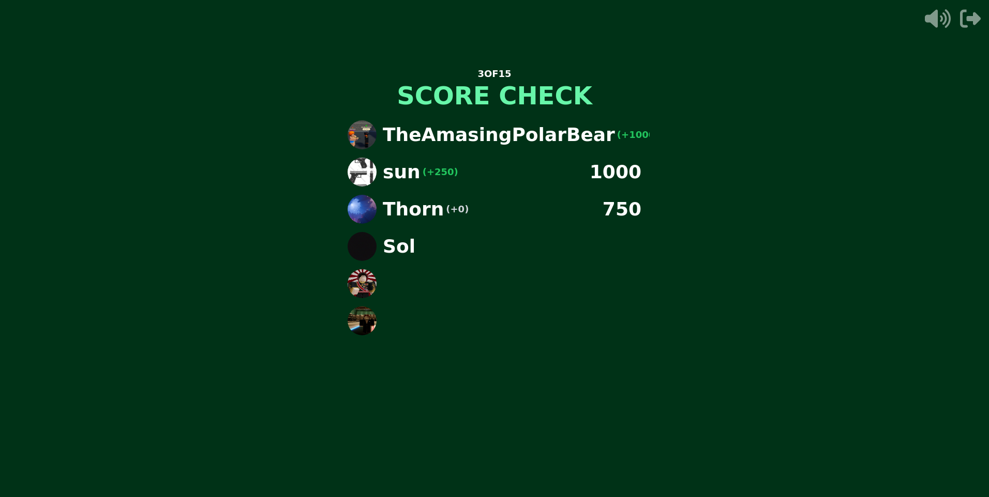
click at [374, 169] on img at bounding box center [361, 172] width 29 height 29
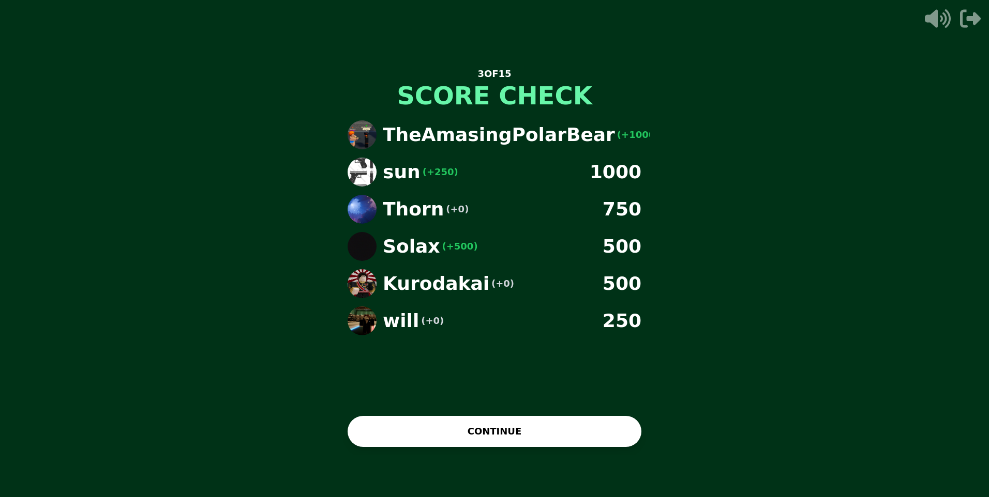
click at [574, 438] on button "CONTINUE" at bounding box center [494, 431] width 294 height 31
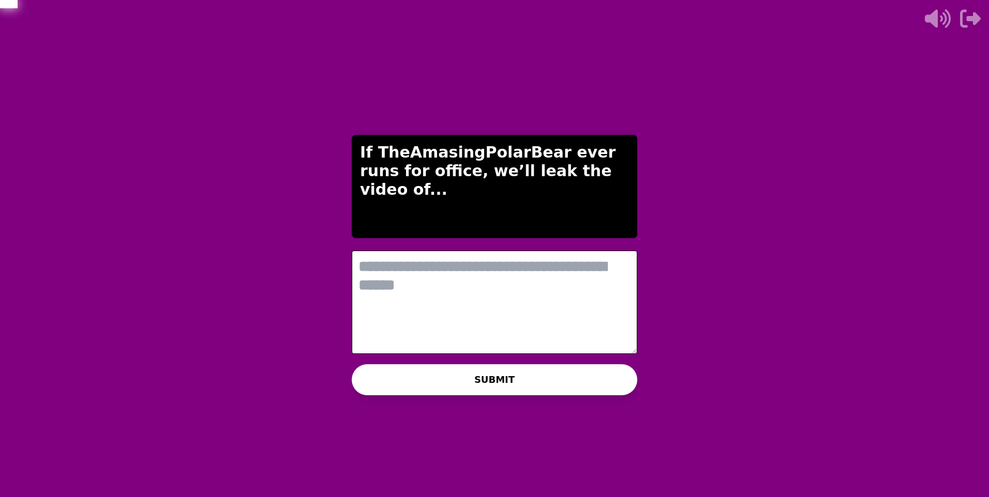
scroll to position [0, 0]
click at [502, 319] on textarea at bounding box center [494, 302] width 285 height 103
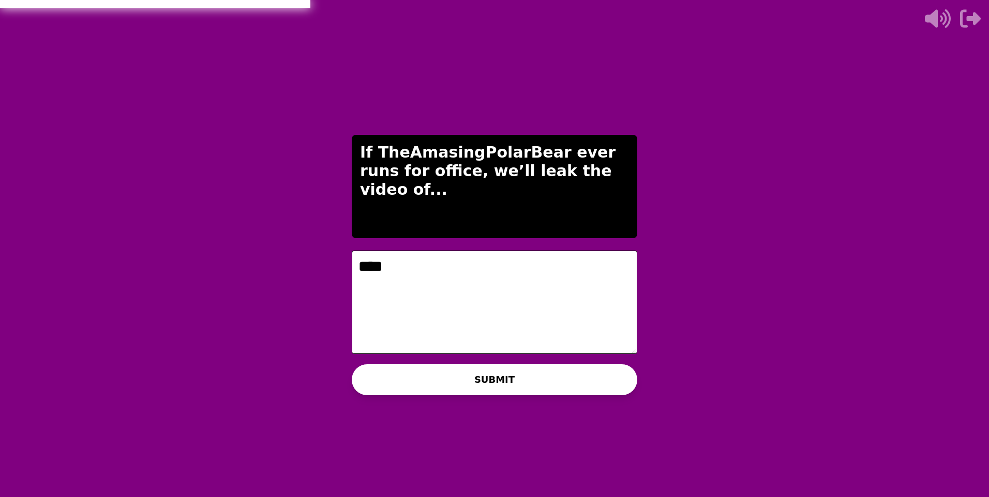
type textarea "***"
click at [945, 16] on icon at bounding box center [938, 18] width 26 height 19
drag, startPoint x: 416, startPoint y: 282, endPoint x: 344, endPoint y: 258, distance: 76.4
click at [344, 258] on div "THE IMPOSTER IS THINKING THINKING LIKE A HUMAN... If TheAmasingPolarBear ever r…" at bounding box center [494, 248] width 310 height 497
